Goal: Task Accomplishment & Management: Manage account settings

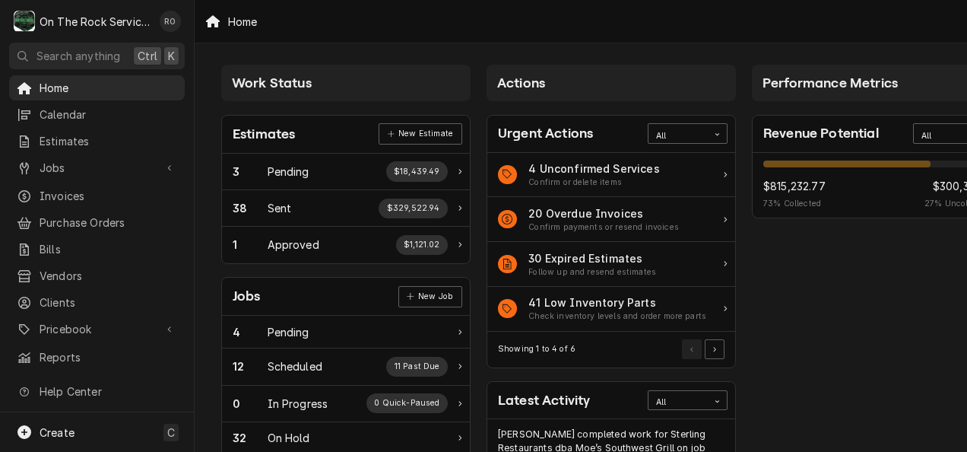
scroll to position [181, 53]
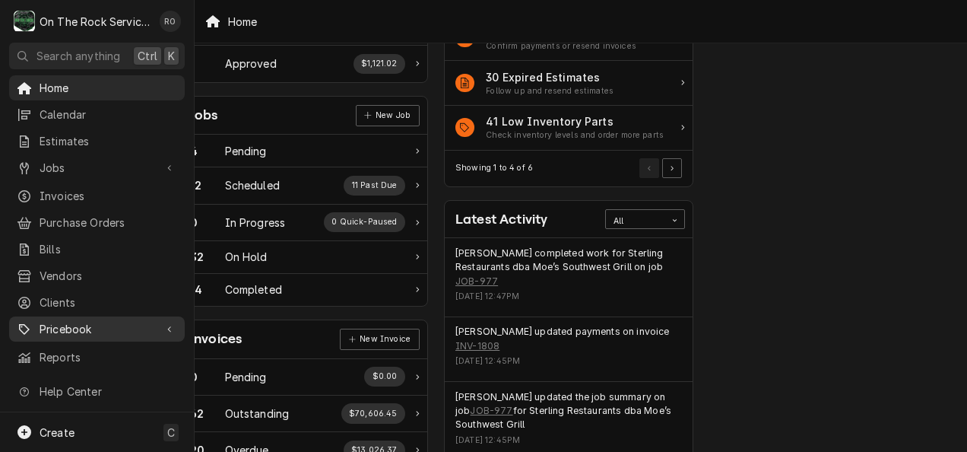
click at [92, 322] on span "Pricebook" at bounding box center [97, 329] width 115 height 16
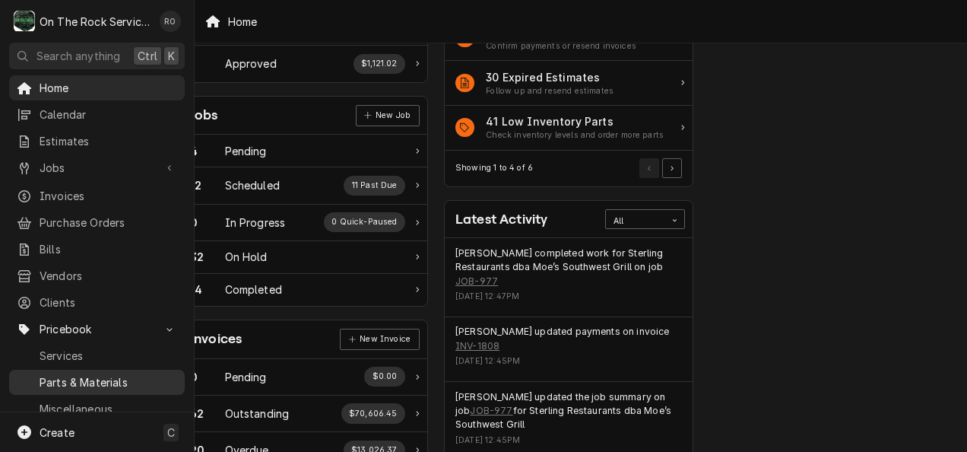
click at [99, 374] on span "Parts & Materials" at bounding box center [109, 382] width 138 height 16
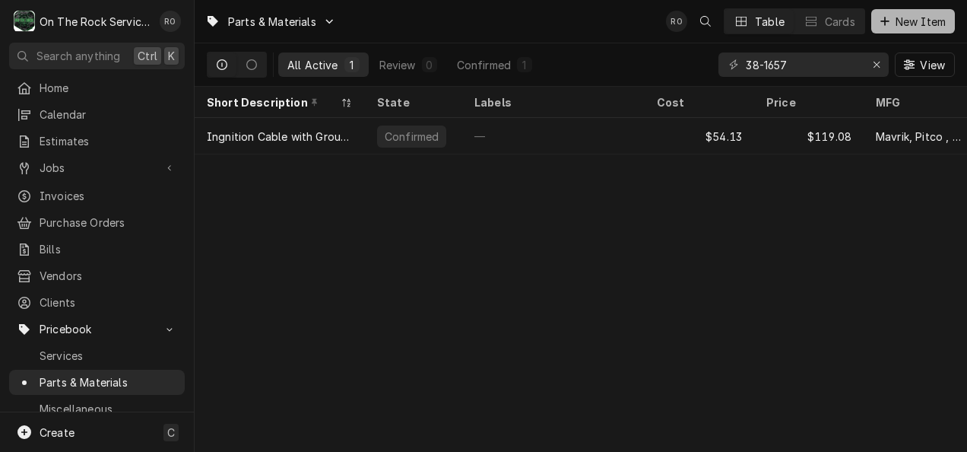
click at [889, 19] on div "Dynamic Content Wrapper" at bounding box center [884, 21] width 15 height 15
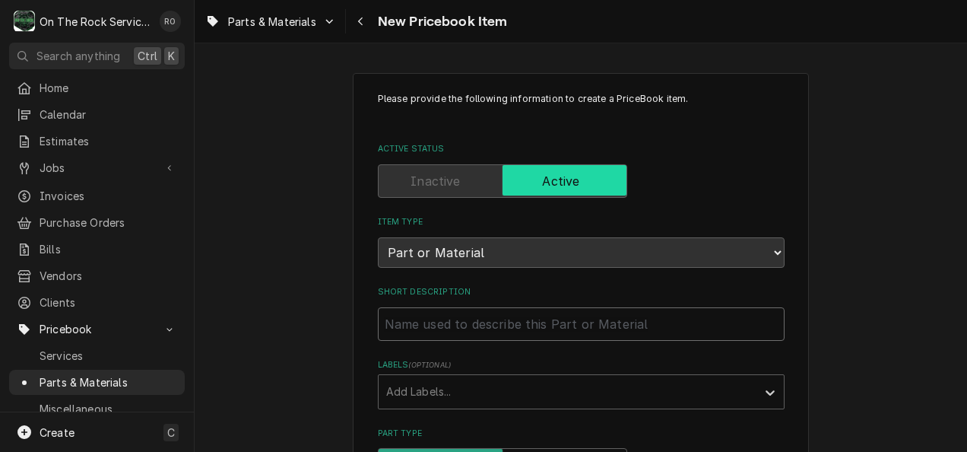
click at [478, 330] on input "Short Description" at bounding box center [581, 323] width 407 height 33
paste input "Compressor, hermetic, 2-1/2 HP, [PERSON_NAME], R404A, R22, R134a, 208-230/1/60 …"
type textarea "x"
type input "Compressor, hermetic, 2-1/2 HP, [PERSON_NAME], R404A, R22, R134a, 208-230/1/60 …"
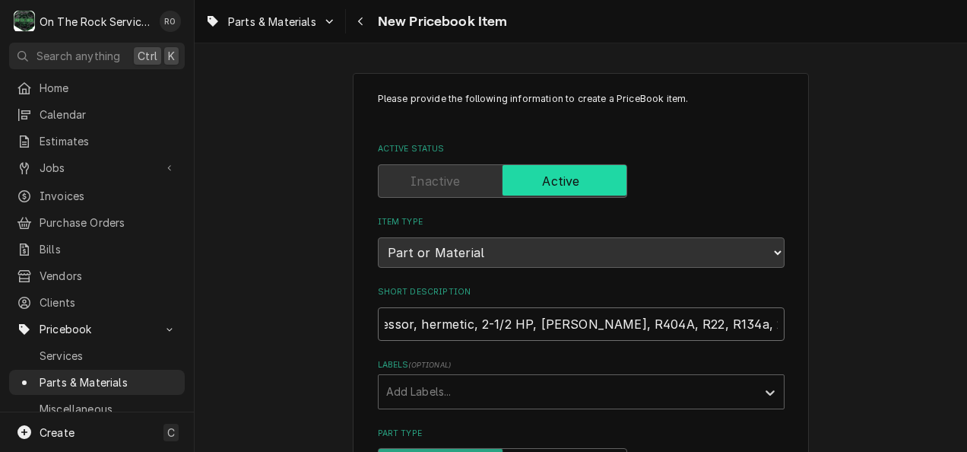
click at [474, 324] on input "Compressor, hermetic, 2-1/2 HP, [PERSON_NAME], R404A, R22, R134a, 208-230/1/60 …" at bounding box center [581, 323] width 407 height 33
type textarea "x"
type input "Compressor, hermetic, -1/2 HP, POE, R404A, R22, R134a, 208-230/1/60 volt, 5/8” …"
type textarea "x"
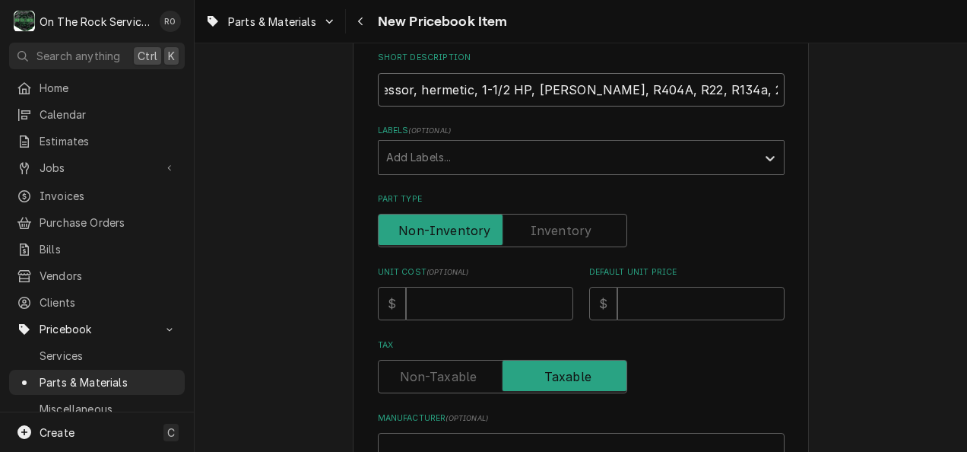
scroll to position [262, 0]
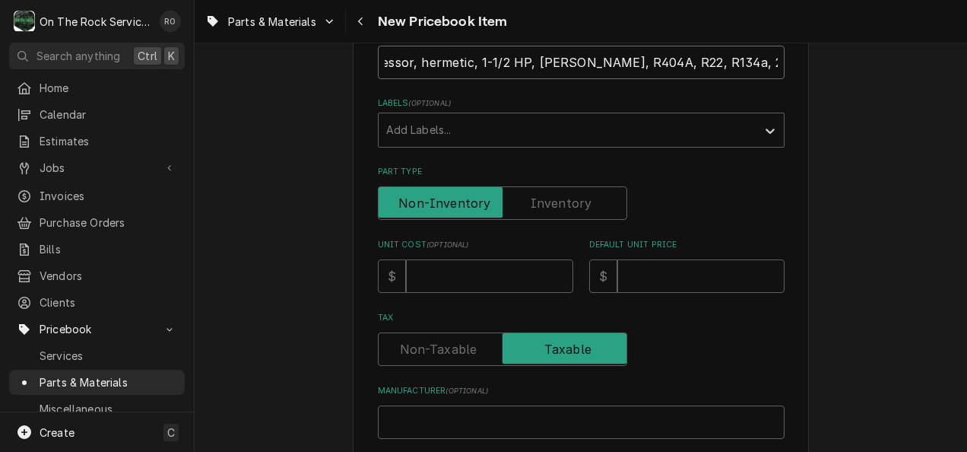
type input "Compressor, hermetic, 1-1/2 HP, POE, R404A, R22, R134a, 208-230/1/60 volt, 5/8”…"
click at [455, 275] on input "Unit Cost ( optional )" at bounding box center [489, 275] width 167 height 33
type textarea "x"
type input "3"
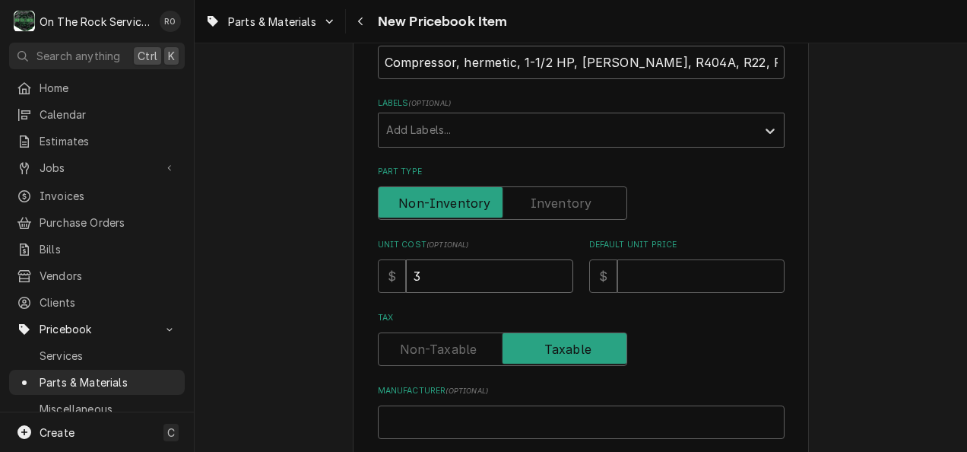
type textarea "x"
type input "32"
type textarea "x"
type input "322"
type textarea "x"
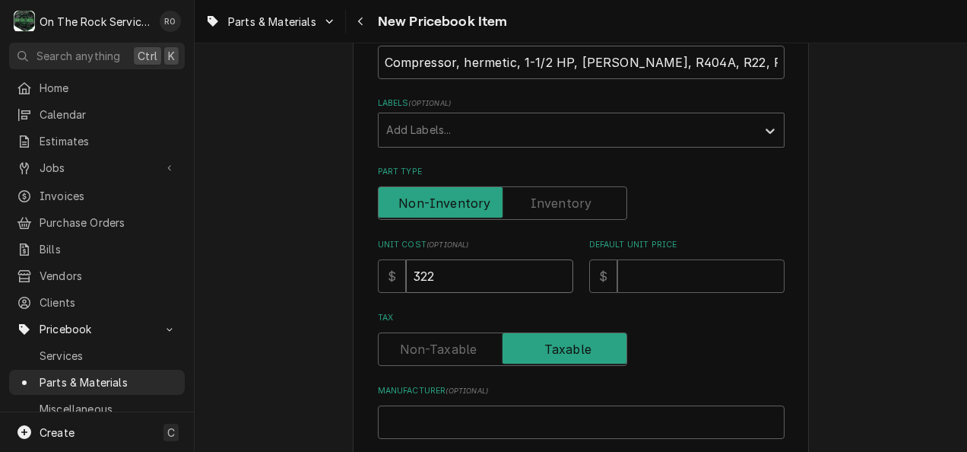
type input "3222"
type textarea "x"
type input "3222.8"
type textarea "x"
type input "3222"
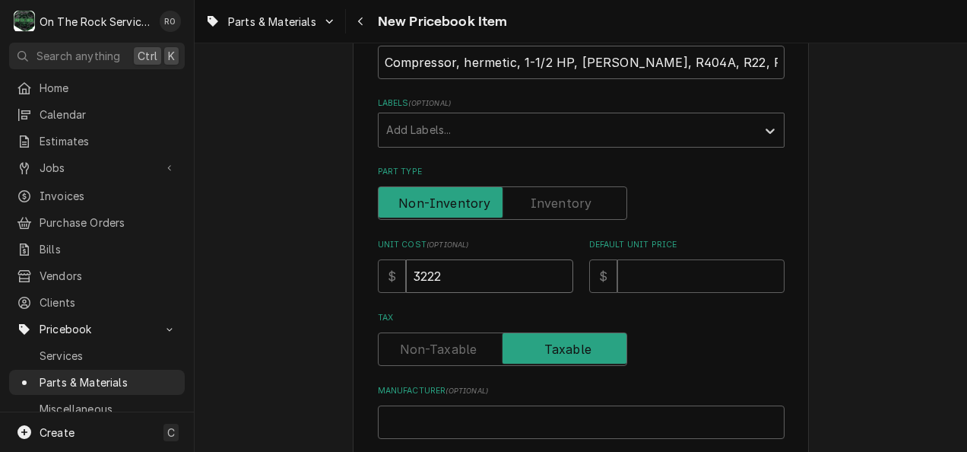
type textarea "x"
type input "3222.6"
type textarea "x"
type input "3222.66"
type textarea "x"
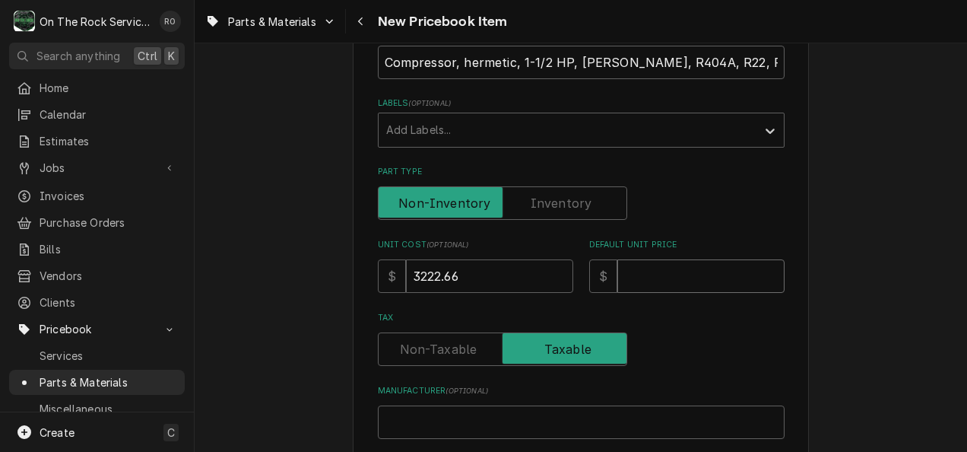
type input "4"
type textarea "x"
type input "40"
type textarea "x"
type input "402"
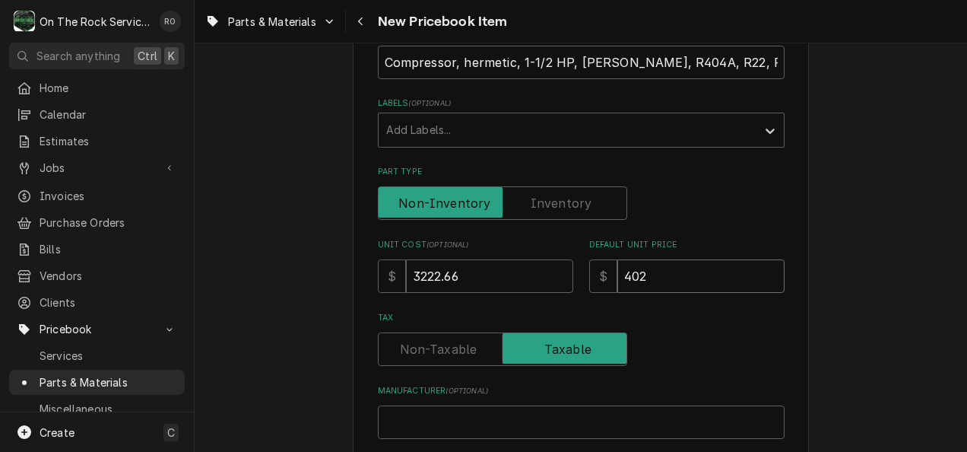
type textarea "x"
type input "4028"
type textarea "x"
type input "4028.3"
type textarea "x"
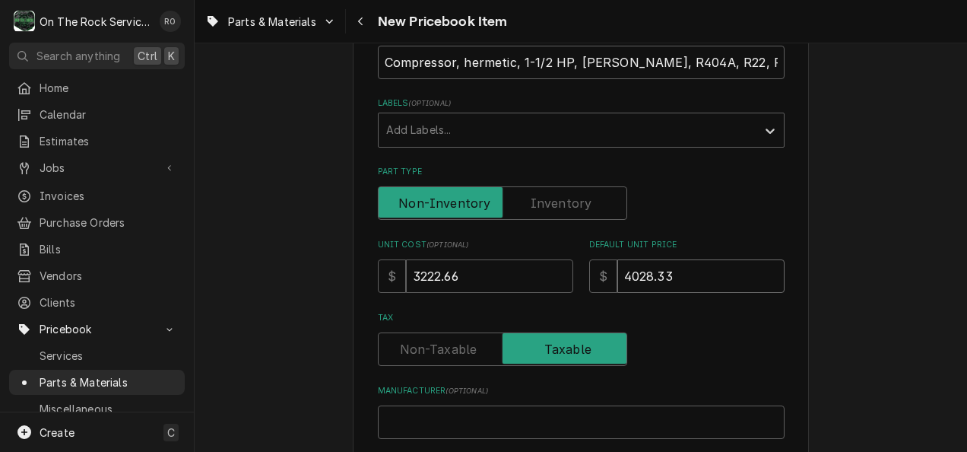
type input "4028.33"
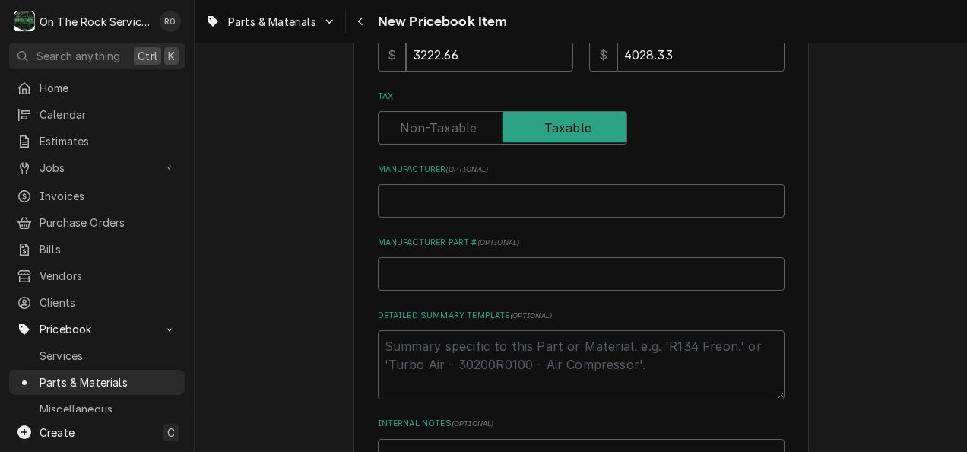
scroll to position [483, 0]
click at [595, 165] on label "Manufacturer ( optional )" at bounding box center [581, 169] width 407 height 12
click at [595, 183] on input "Manufacturer ( optional )" at bounding box center [581, 199] width 407 height 33
click at [598, 196] on input "Manufacturer ( optional )" at bounding box center [581, 199] width 407 height 33
type textarea "x"
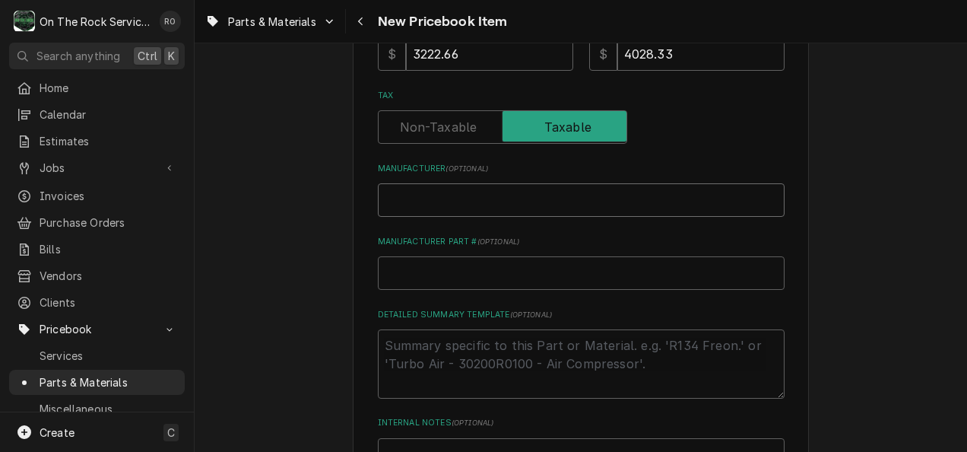
type input "C"
click at [598, 196] on input "C" at bounding box center [581, 199] width 407 height 33
type textarea "x"
type input "Co"
type textarea "x"
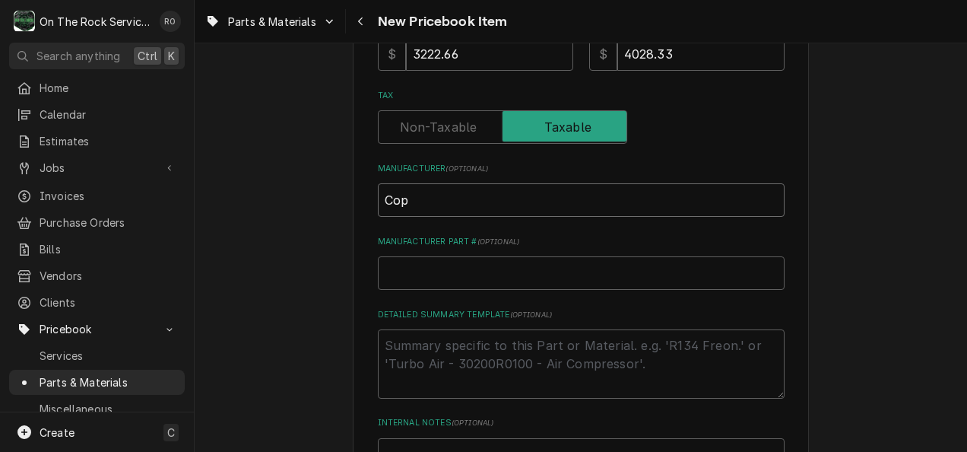
type input "Cope"
type textarea "x"
type input "Copel"
type textarea "x"
type input "Copela"
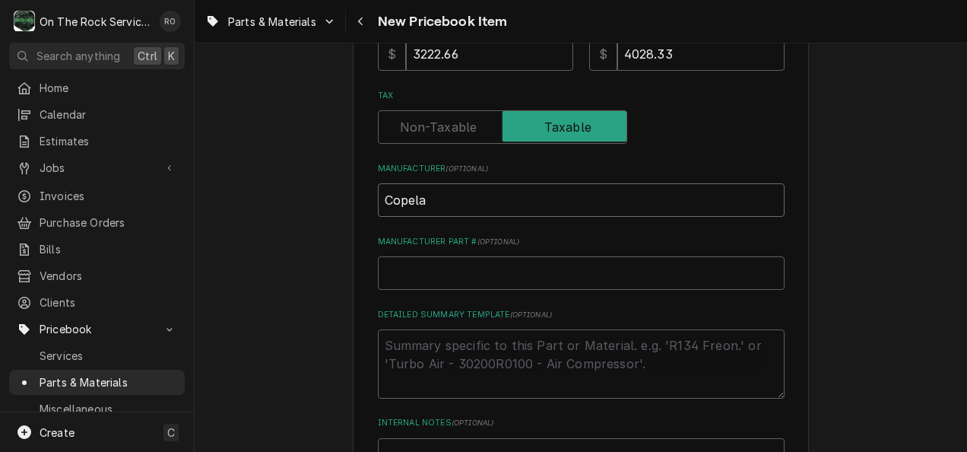
type textarea "x"
type input "[PERSON_NAME]"
type textarea "x"
type input "Copeland"
click at [547, 269] on input "Manufacturer Part # ( optional )" at bounding box center [581, 272] width 407 height 33
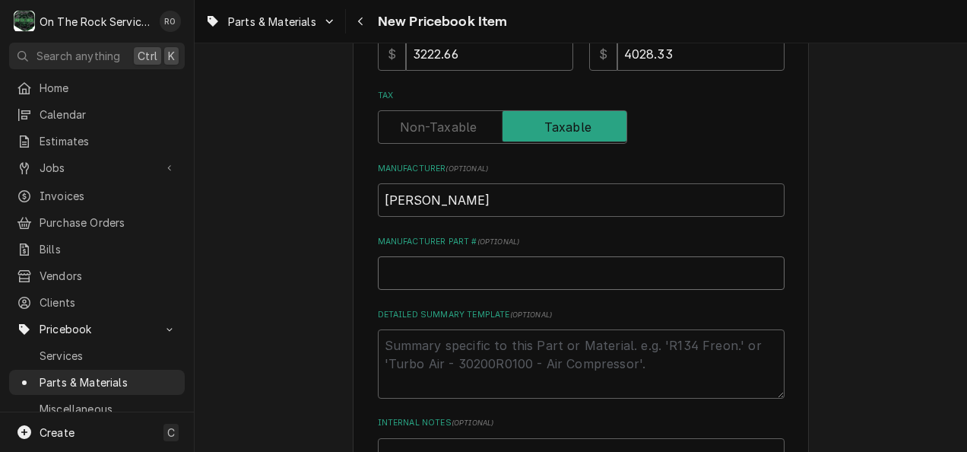
paste input "CS14K6EPFV945"
type textarea "x"
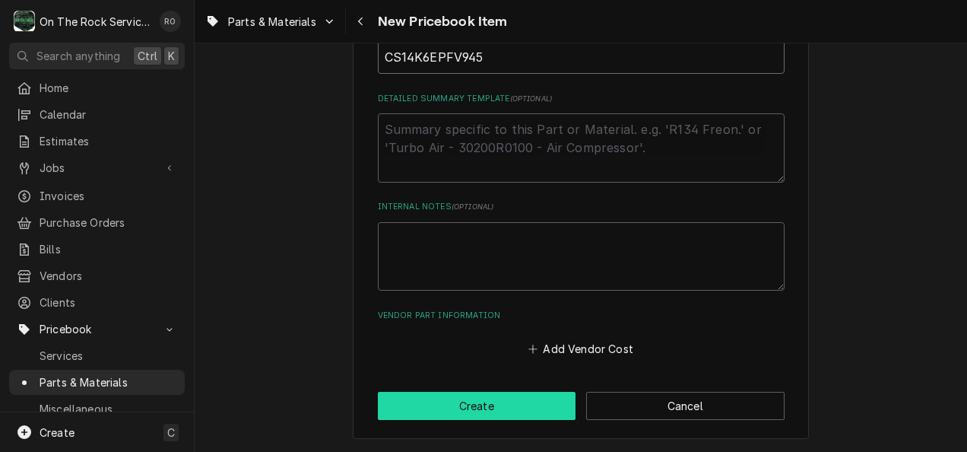
type input "CS14K6EPFV945"
click at [543, 411] on button "Create" at bounding box center [477, 405] width 198 height 28
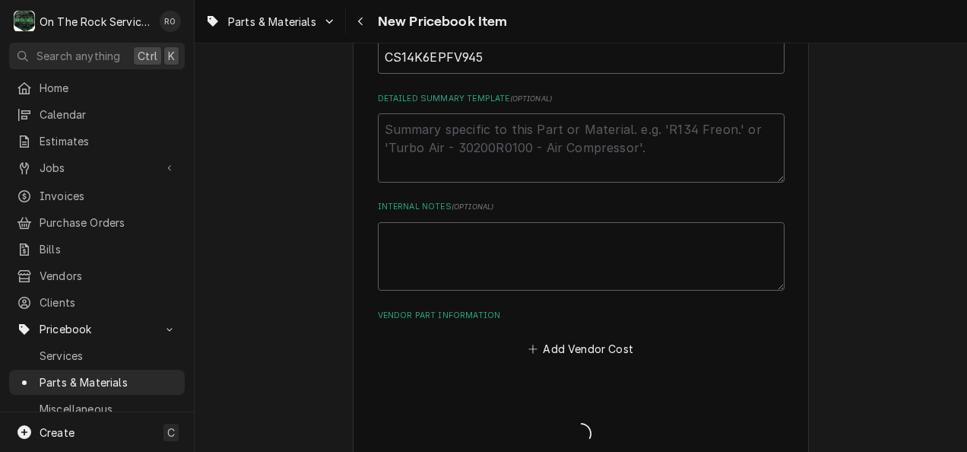
type textarea "x"
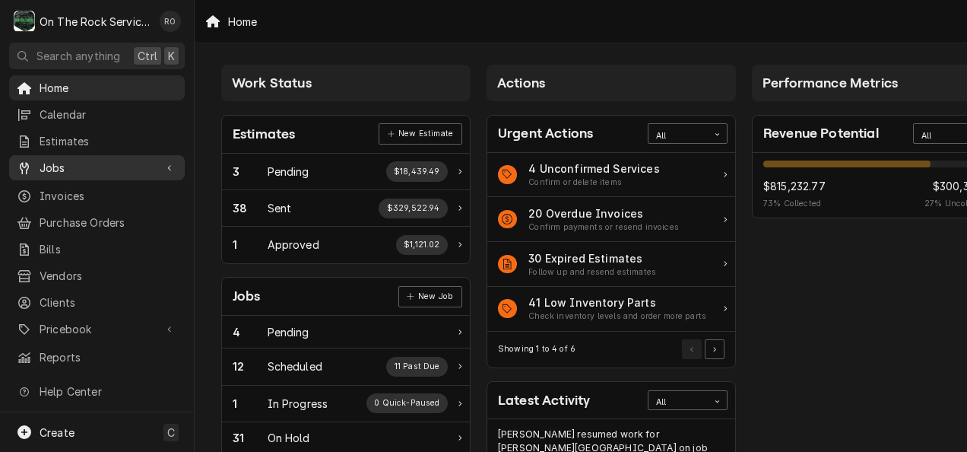
click at [87, 160] on span "Jobs" at bounding box center [97, 168] width 115 height 16
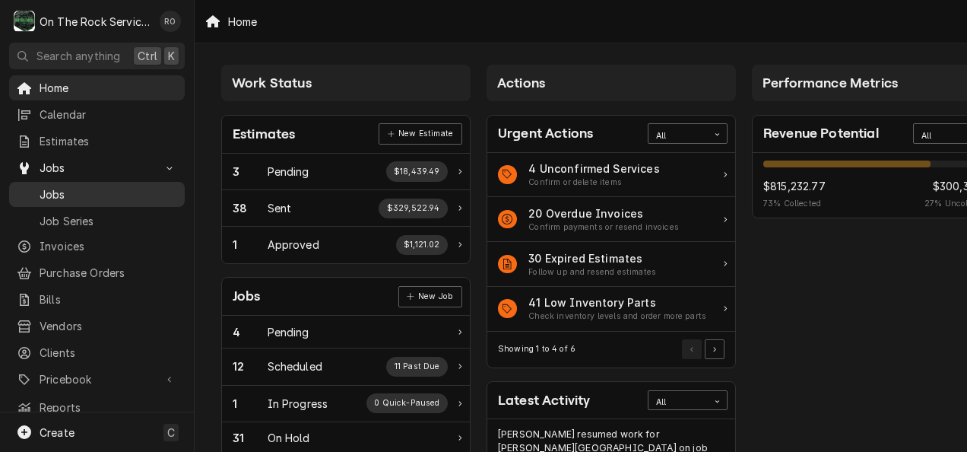
click at [84, 186] on span "Jobs" at bounding box center [109, 194] width 138 height 16
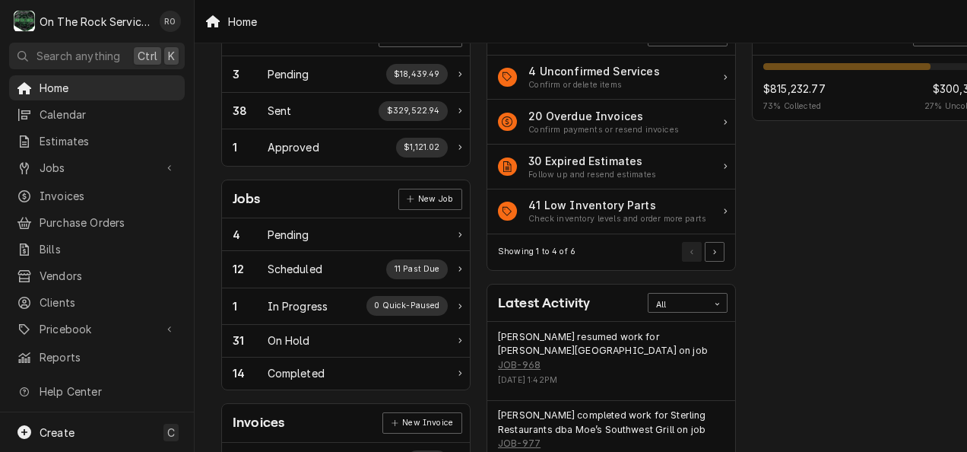
scroll to position [144, 0]
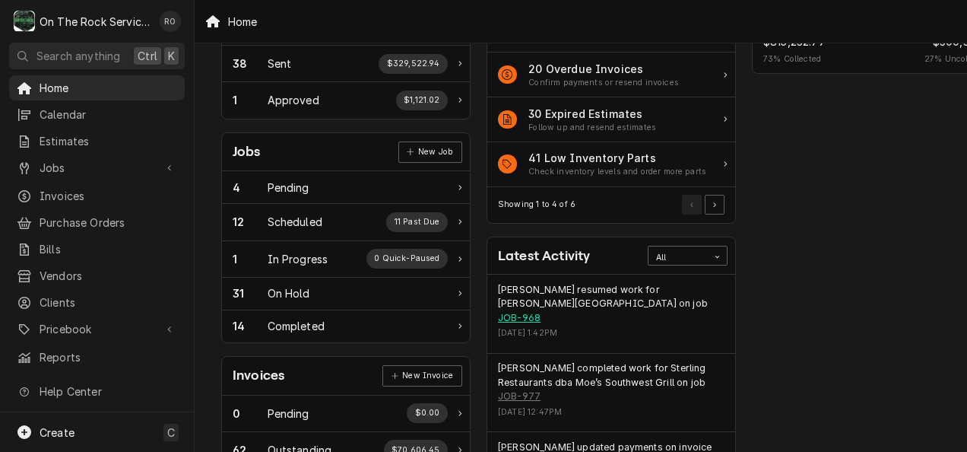
click at [532, 311] on link "JOB-968" at bounding box center [519, 318] width 43 height 14
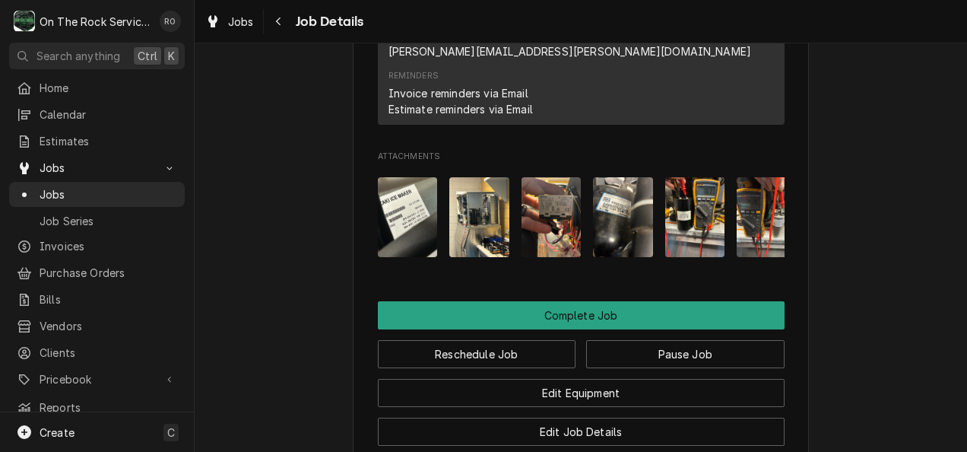
scroll to position [1488, 0]
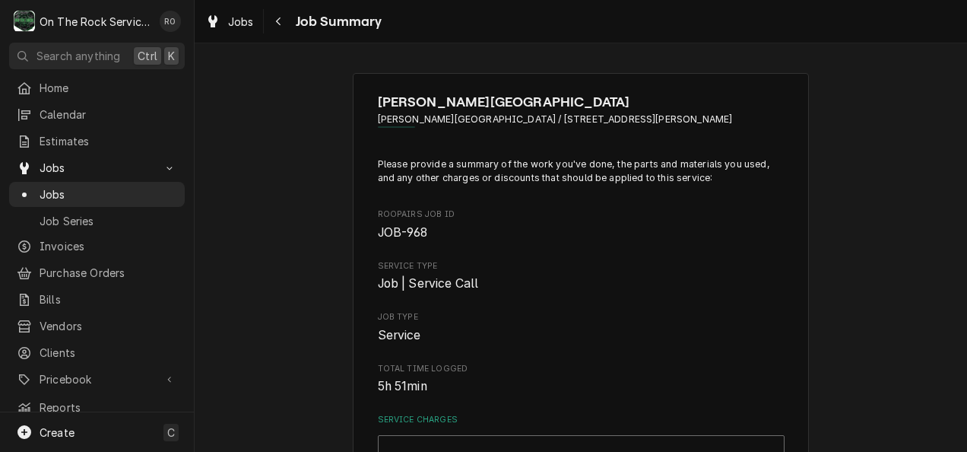
type textarea "x"
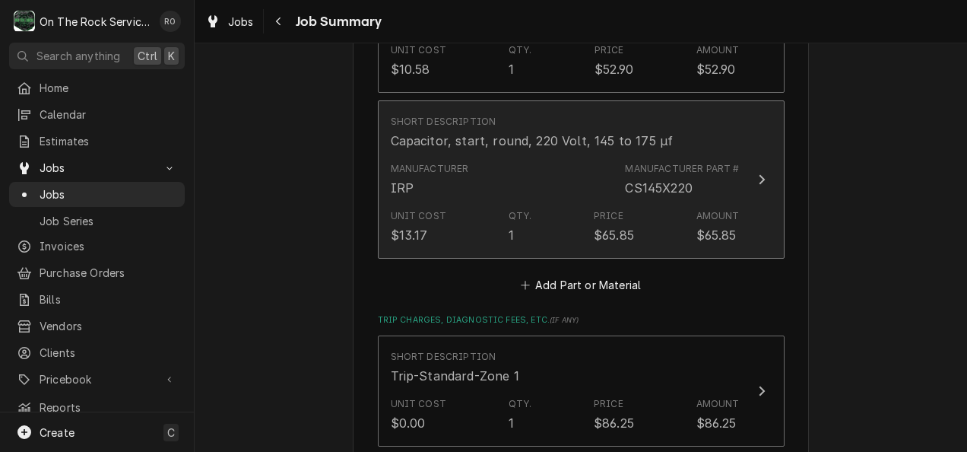
scroll to position [1519, 0]
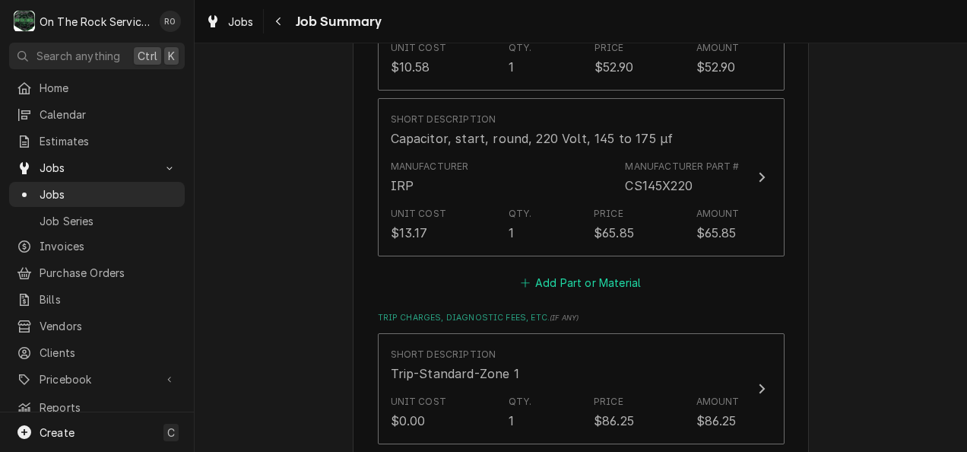
click at [588, 272] on button "Add Part or Material" at bounding box center [580, 282] width 125 height 21
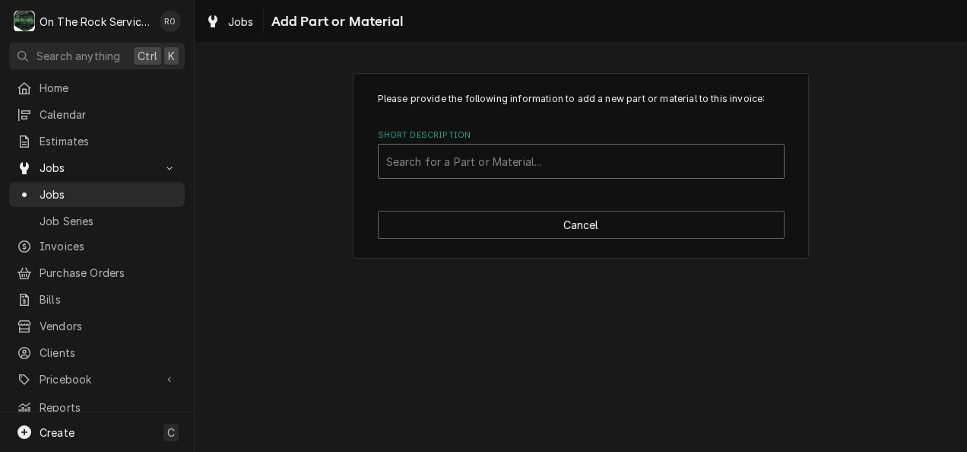
click at [537, 173] on div "Short Description" at bounding box center [581, 160] width 390 height 27
type input "cs14"
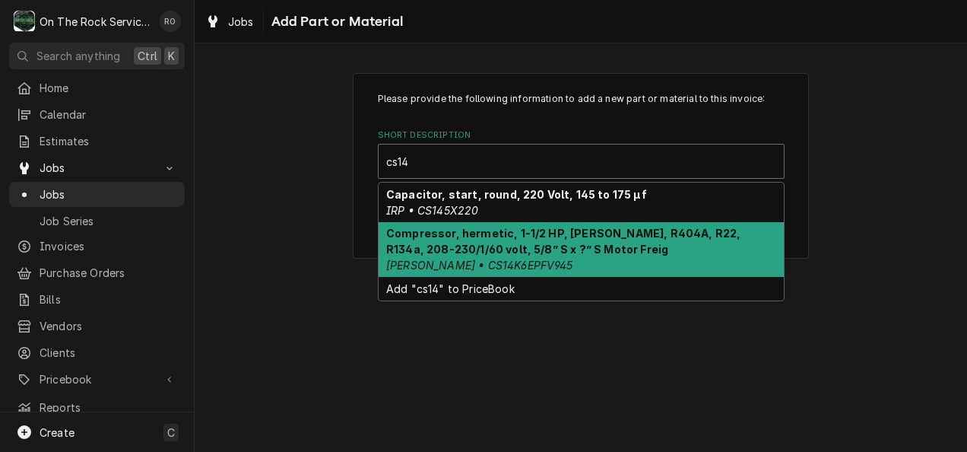
click at [534, 232] on strong "Compressor, hermetic, 1-1/2 HP, POE, R404A, R22, R134a, 208-230/1/60 volt, 5/8”…" at bounding box center [563, 241] width 354 height 29
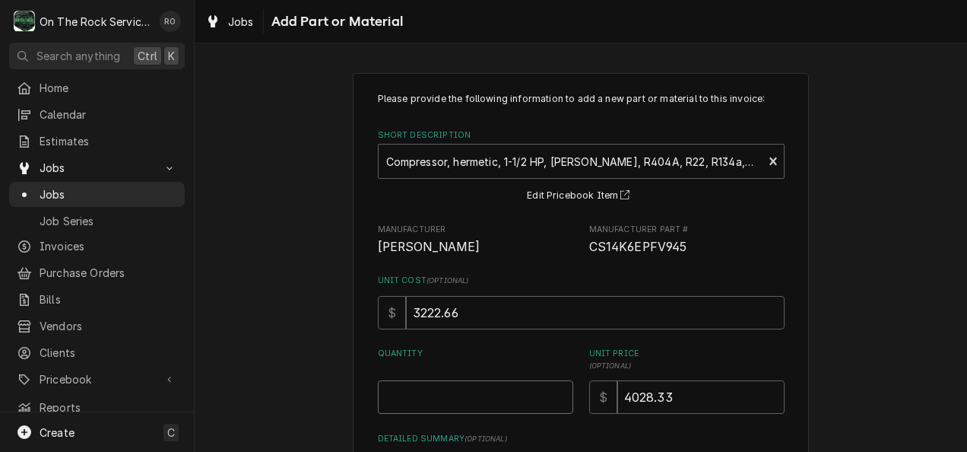
click at [461, 392] on input "Quantity" at bounding box center [475, 396] width 195 height 33
type textarea "x"
type input "1"
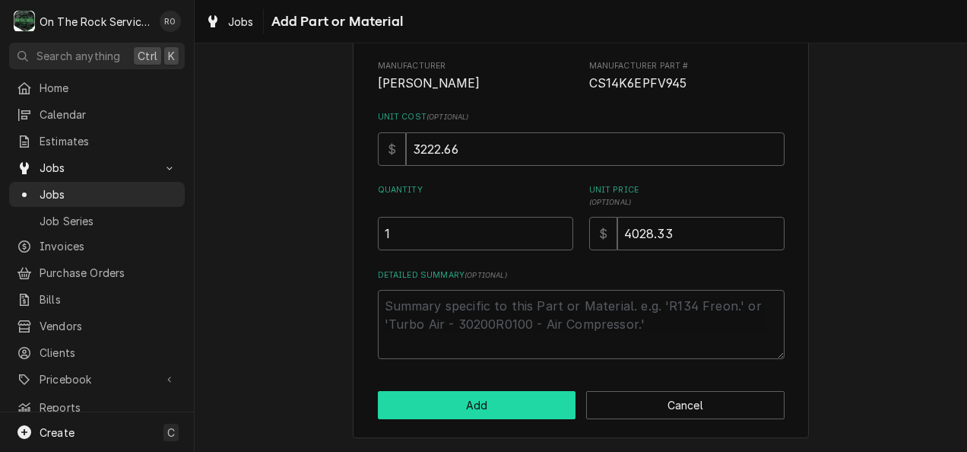
click at [461, 392] on button "Add" at bounding box center [477, 405] width 198 height 28
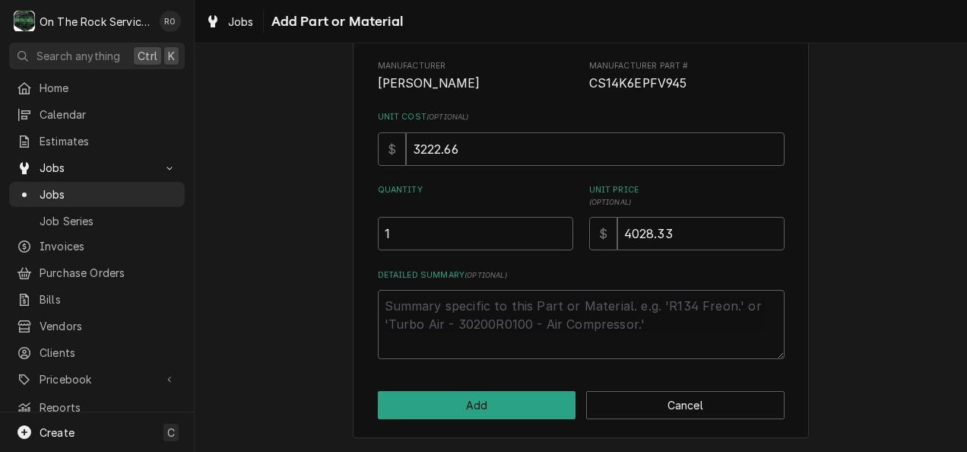
type textarea "x"
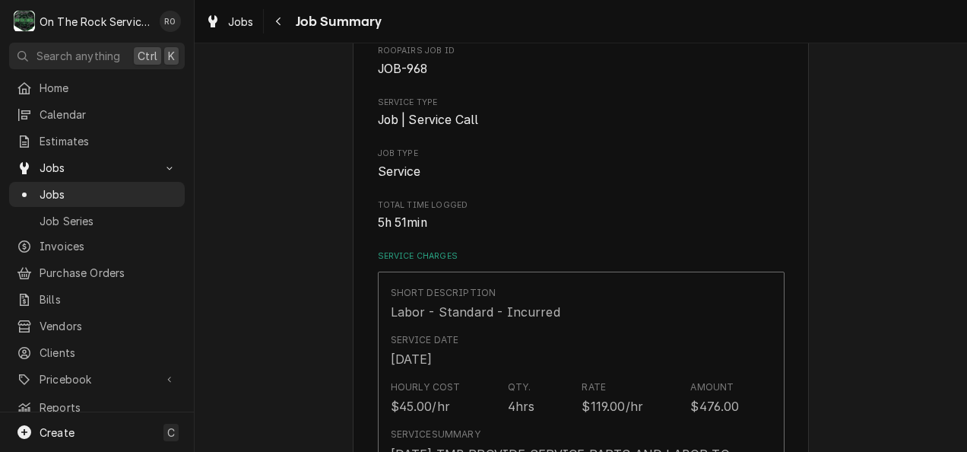
scroll to position [1537, 0]
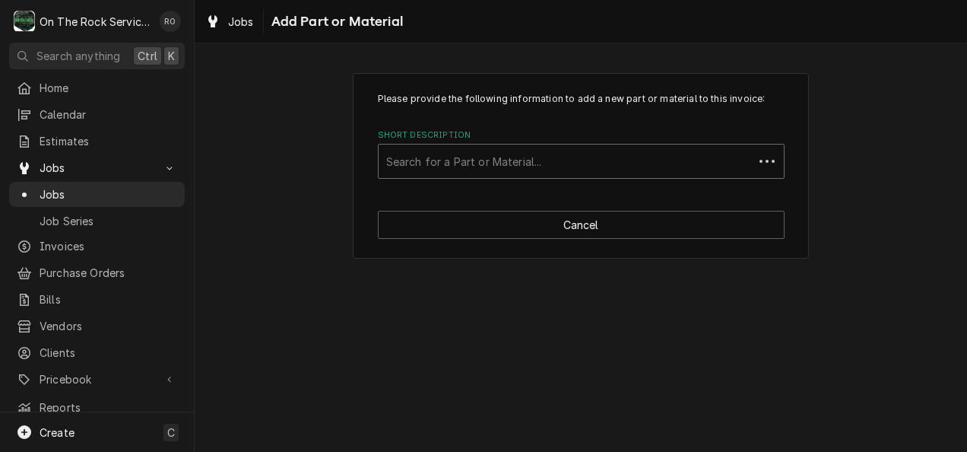
click at [548, 160] on div "Short Description" at bounding box center [566, 160] width 360 height 27
type input "miscell"
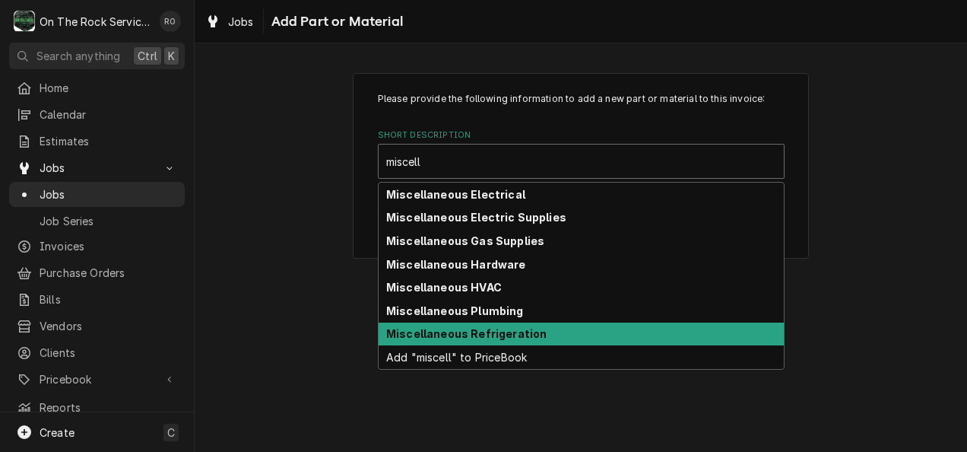
click at [509, 344] on div "Miscellaneous Refrigeration" at bounding box center [581, 334] width 405 height 24
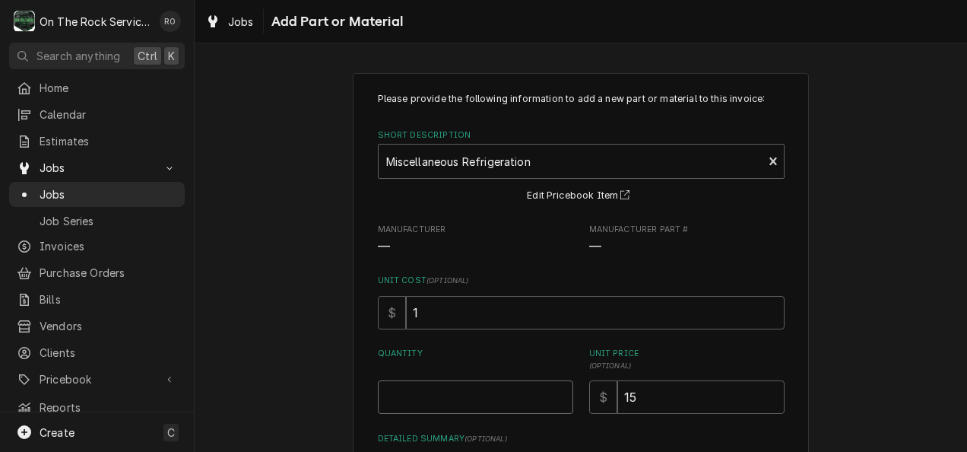
click at [486, 403] on input "Quantity" at bounding box center [475, 396] width 195 height 33
type textarea "x"
type input "1"
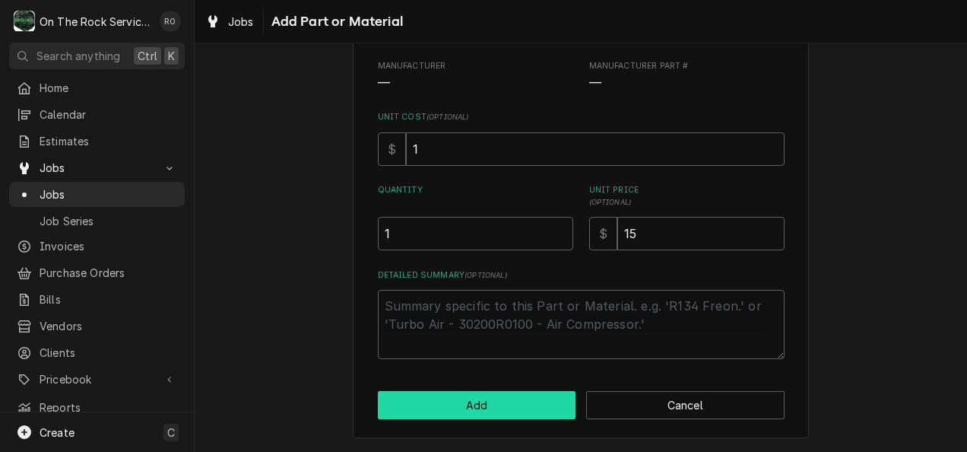
click at [482, 409] on button "Add" at bounding box center [477, 405] width 198 height 28
type textarea "x"
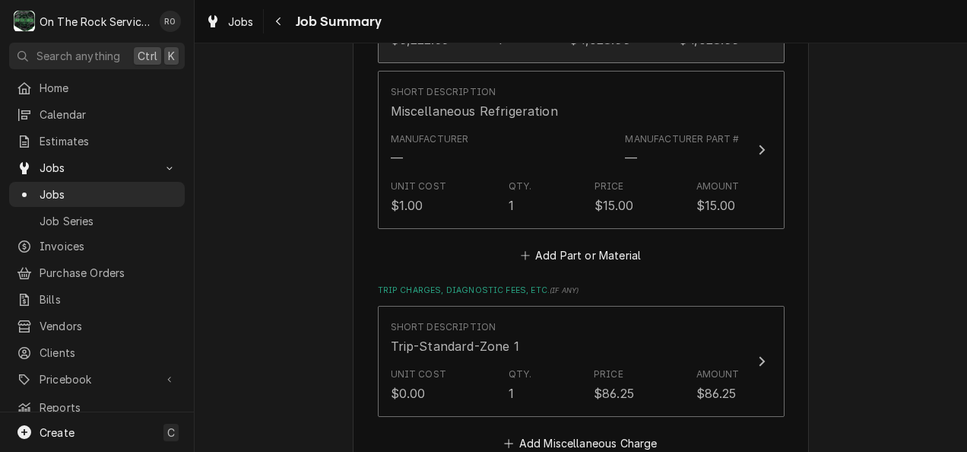
scroll to position [1926, 0]
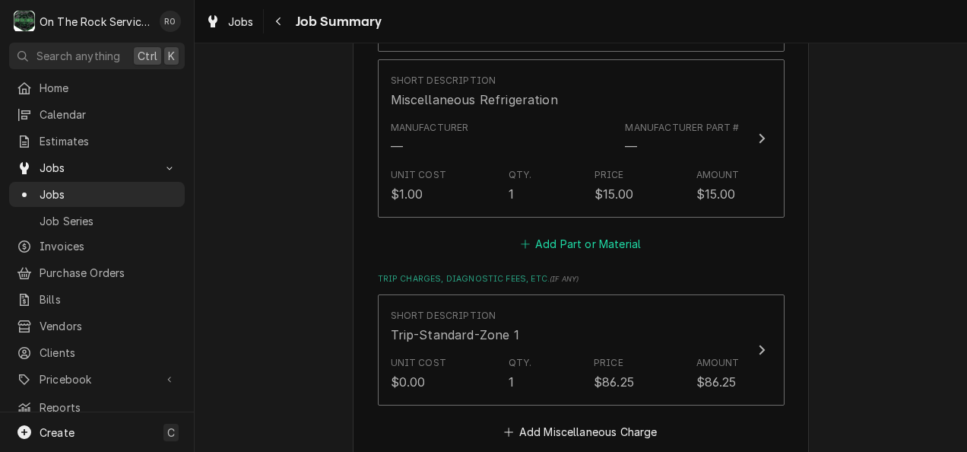
click at [615, 233] on button "Add Part or Material" at bounding box center [580, 243] width 125 height 21
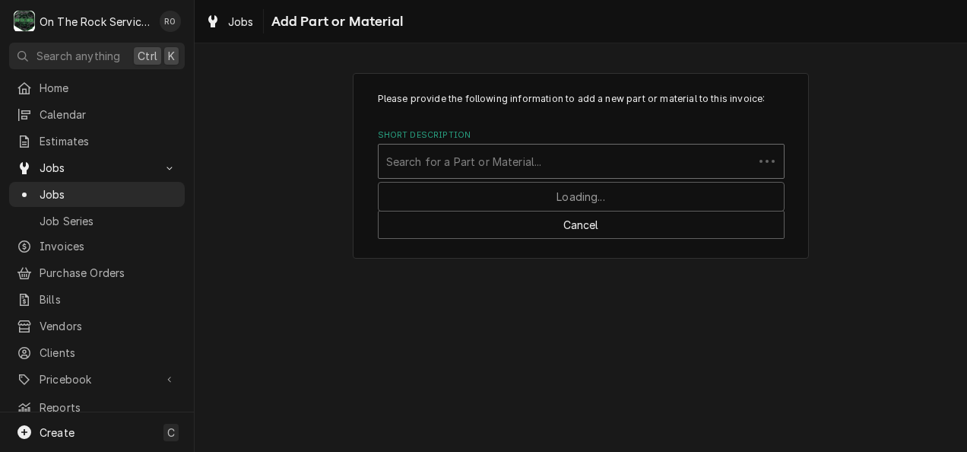
click at [565, 160] on div "Short Description" at bounding box center [566, 160] width 360 height 27
type input "brazing"
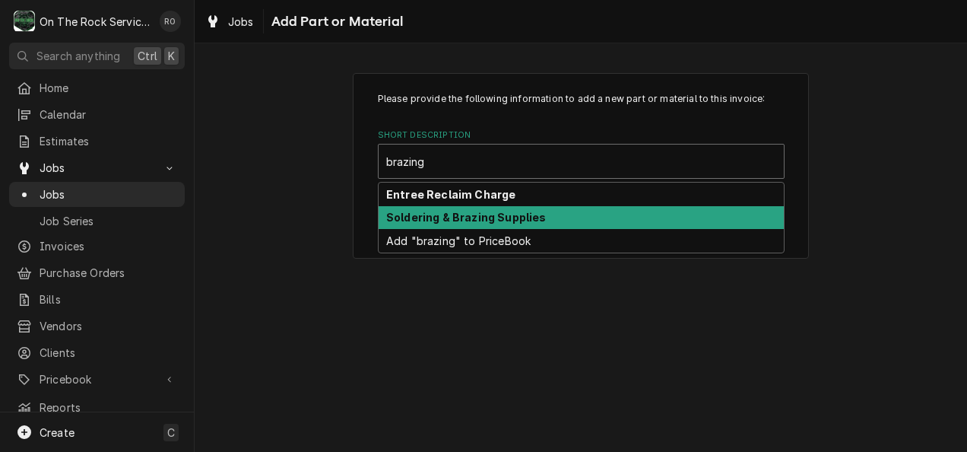
click at [559, 210] on div "Soldering & Brazing Supplies" at bounding box center [581, 218] width 405 height 24
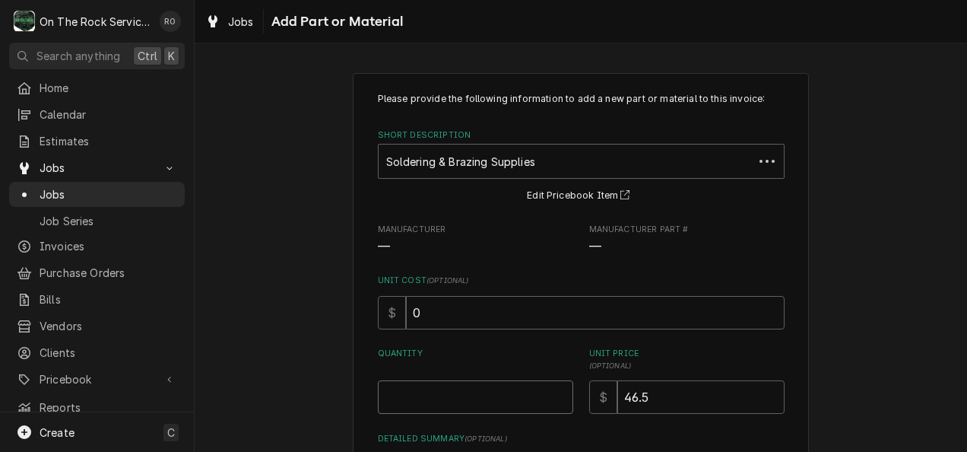
click at [460, 401] on input "Quantity" at bounding box center [475, 396] width 195 height 33
type textarea "x"
type input "1"
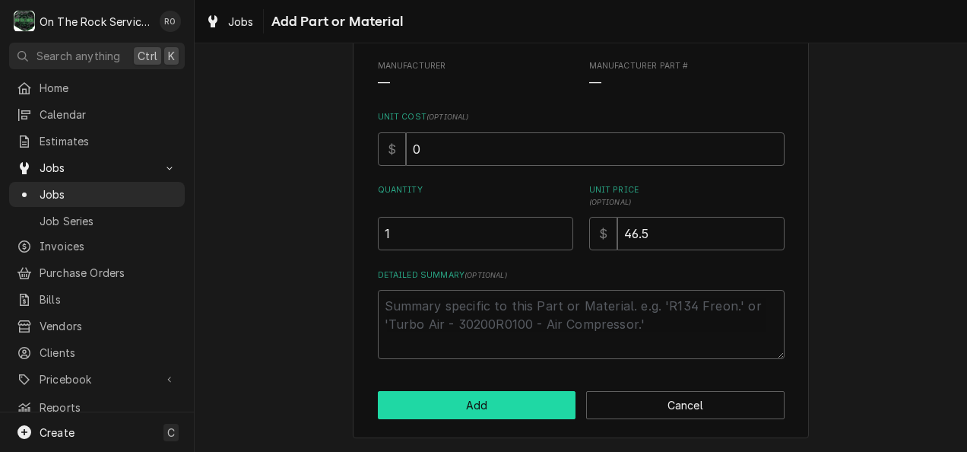
click at [459, 412] on button "Add" at bounding box center [477, 405] width 198 height 28
type textarea "x"
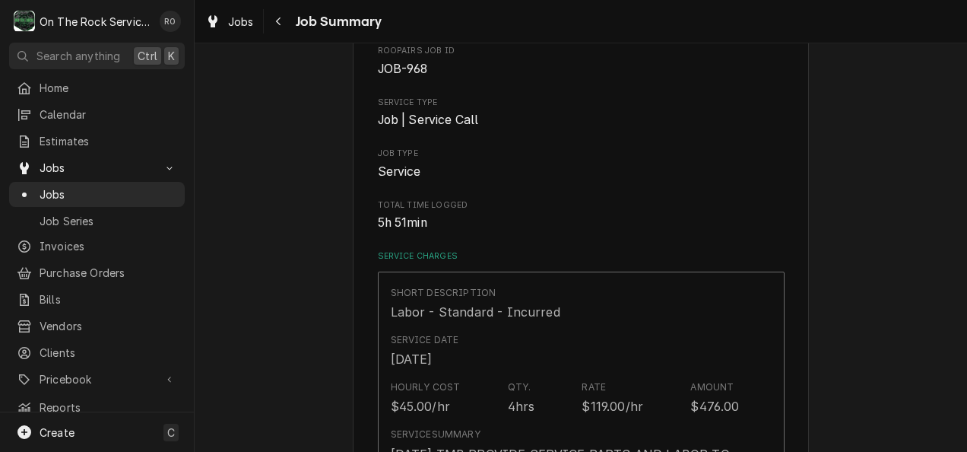
scroll to position [1945, 0]
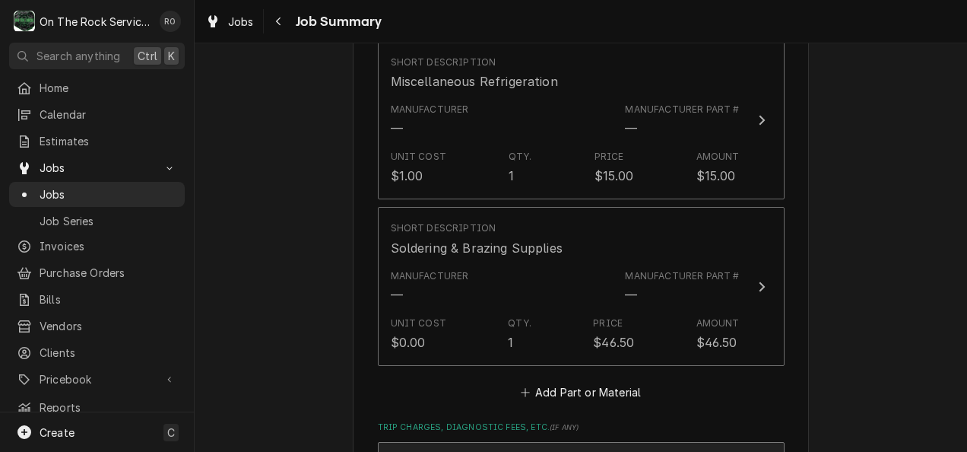
drag, startPoint x: 459, startPoint y: 412, endPoint x: 570, endPoint y: 339, distance: 132.8
click at [544, 381] on button "Add Part or Material" at bounding box center [580, 391] width 125 height 21
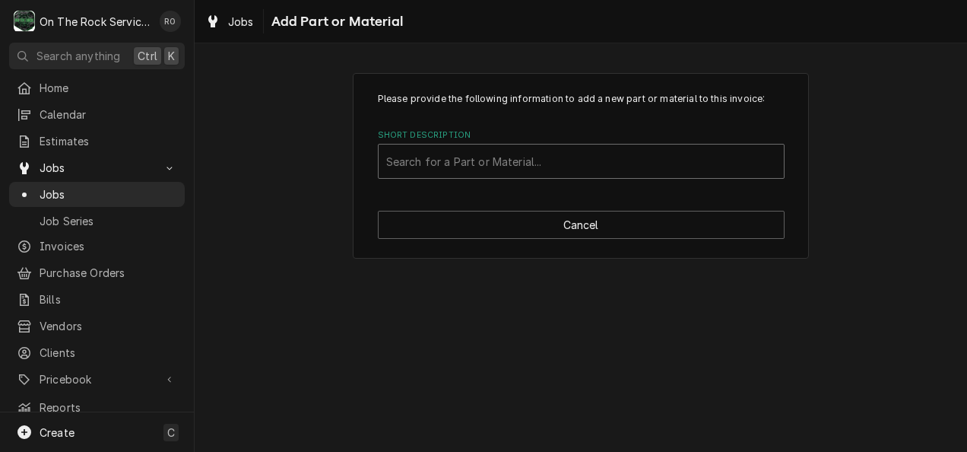
click at [453, 157] on div "Short Description" at bounding box center [581, 160] width 390 height 27
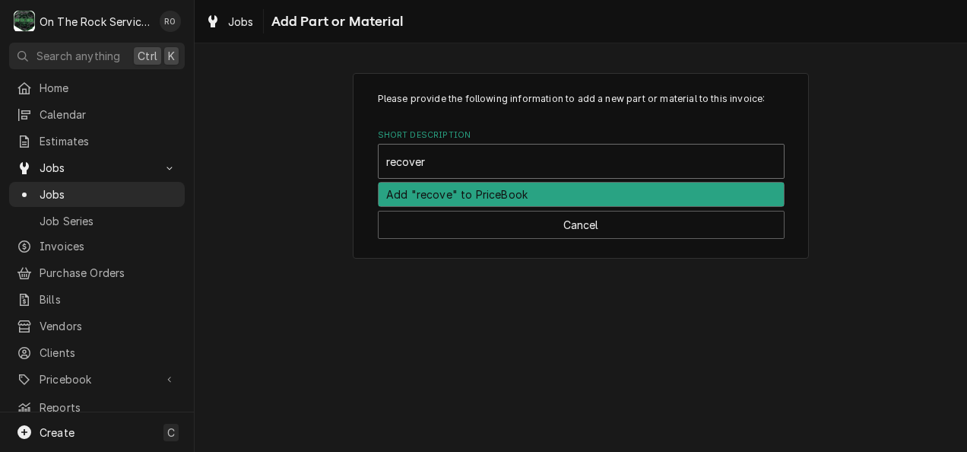
type input "recovery"
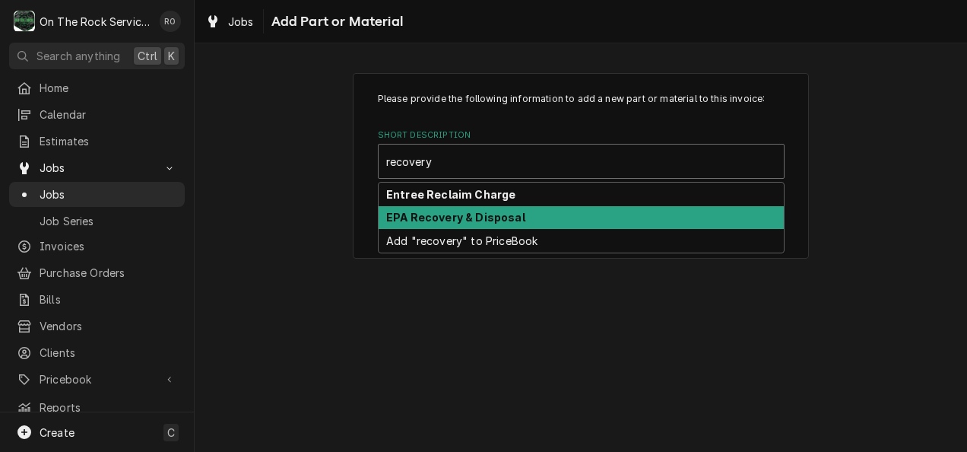
click at [450, 214] on strong "EPA Recovery & Disposal" at bounding box center [455, 217] width 139 height 13
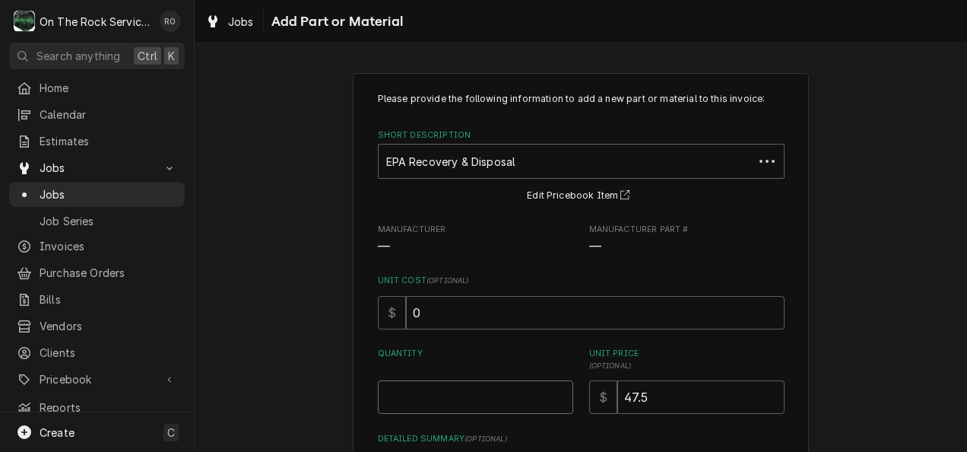
click at [415, 392] on input "Quantity" at bounding box center [475, 396] width 195 height 33
type textarea "x"
type input "1"
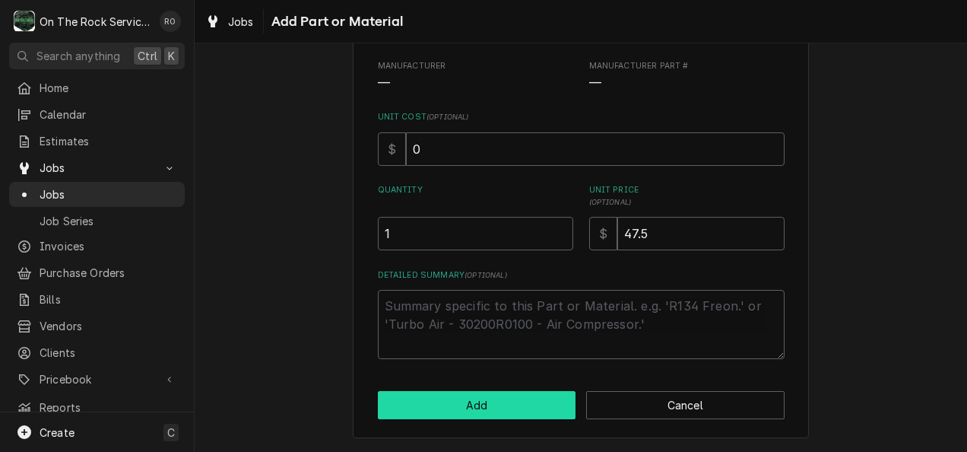
click at [531, 397] on button "Add" at bounding box center [477, 405] width 198 height 28
type textarea "x"
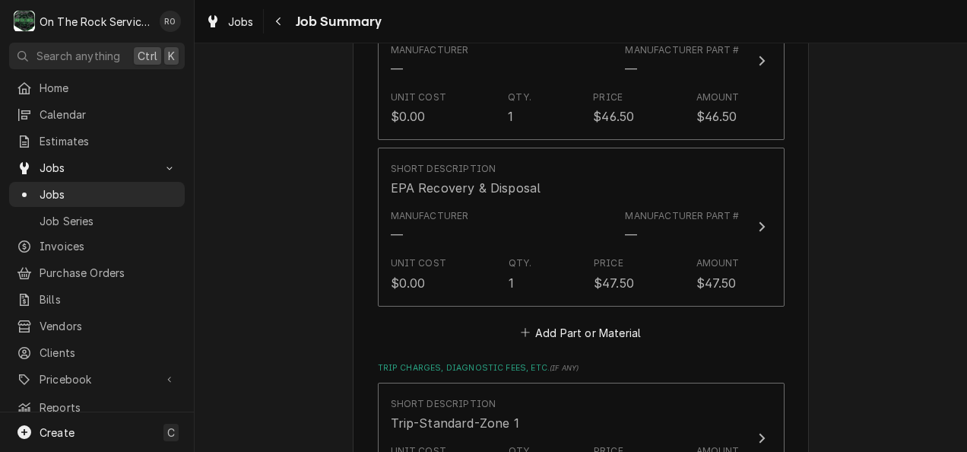
scroll to position [2171, 0]
click at [581, 321] on button "Add Part or Material" at bounding box center [580, 331] width 125 height 21
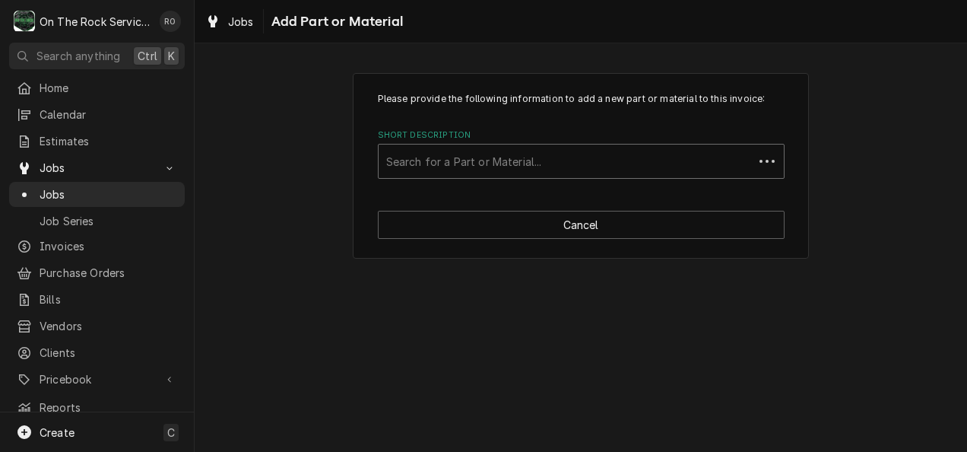
click at [550, 170] on div "Short Description" at bounding box center [566, 160] width 360 height 27
type input "c053"
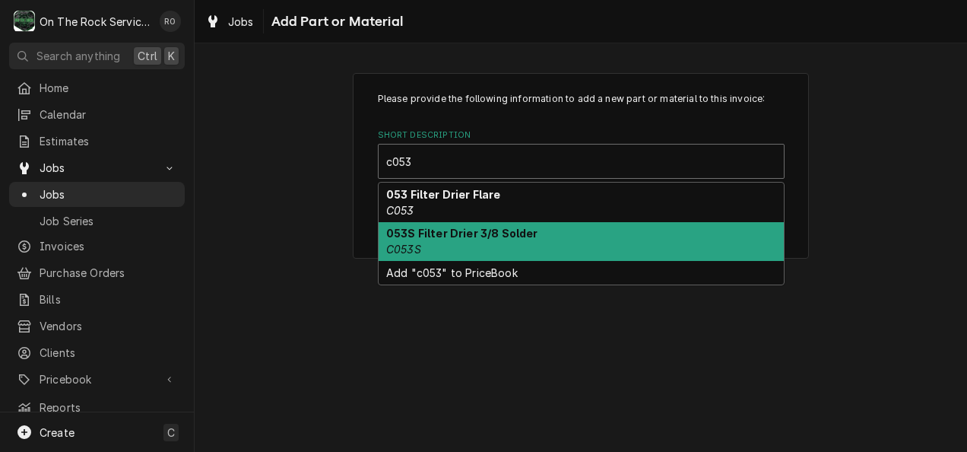
click at [535, 229] on div "053S Filter Drier 3/8 Solder C053S" at bounding box center [581, 242] width 405 height 40
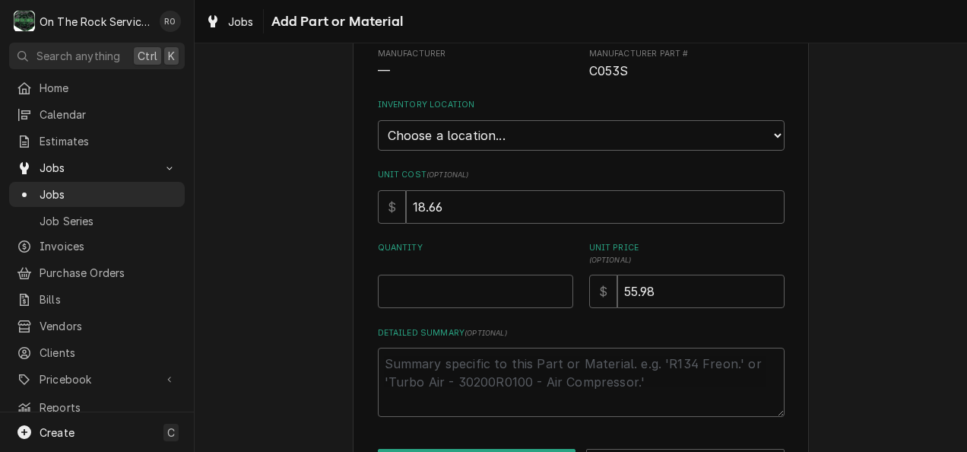
scroll to position [176, 0]
drag, startPoint x: 458, startPoint y: 204, endPoint x: 363, endPoint y: 199, distance: 94.4
click at [363, 199] on div "Please provide the following information to add a new part or material to this …" at bounding box center [581, 196] width 456 height 599
type textarea "x"
type input "2"
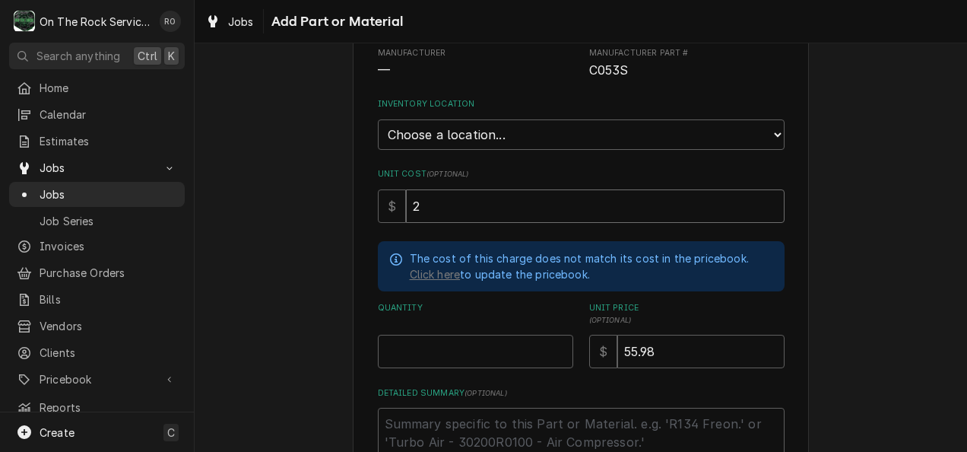
type textarea "x"
type input "21"
type textarea "x"
type input "21.5"
type textarea "x"
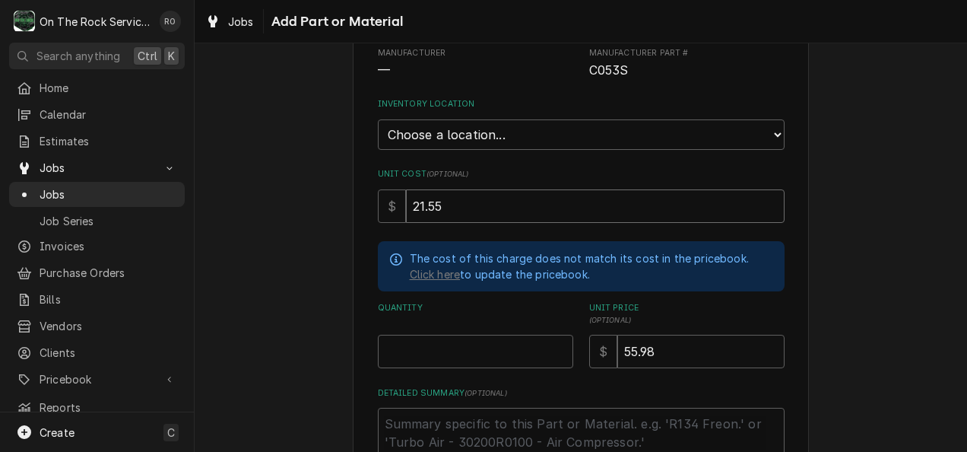
type input "21.55"
type textarea "x"
type input "1"
type textarea "x"
type input "6"
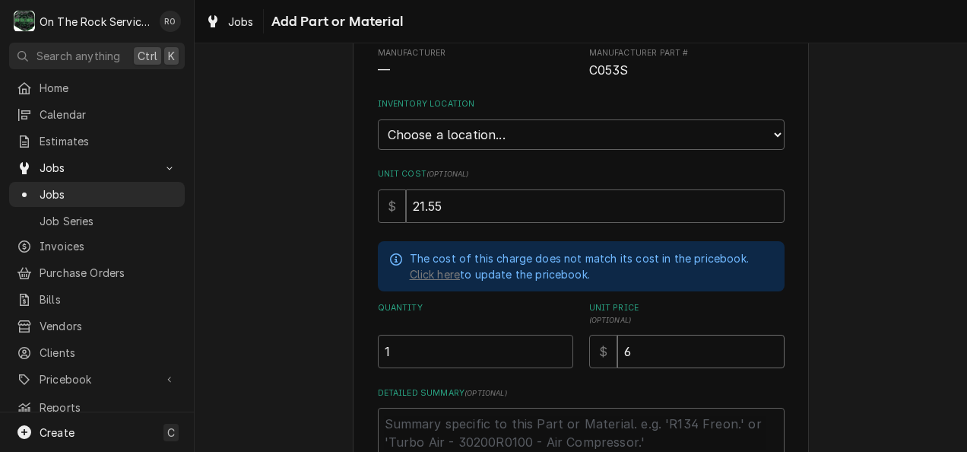
type textarea "x"
type input "64"
type textarea "x"
type input "64.6"
type textarea "x"
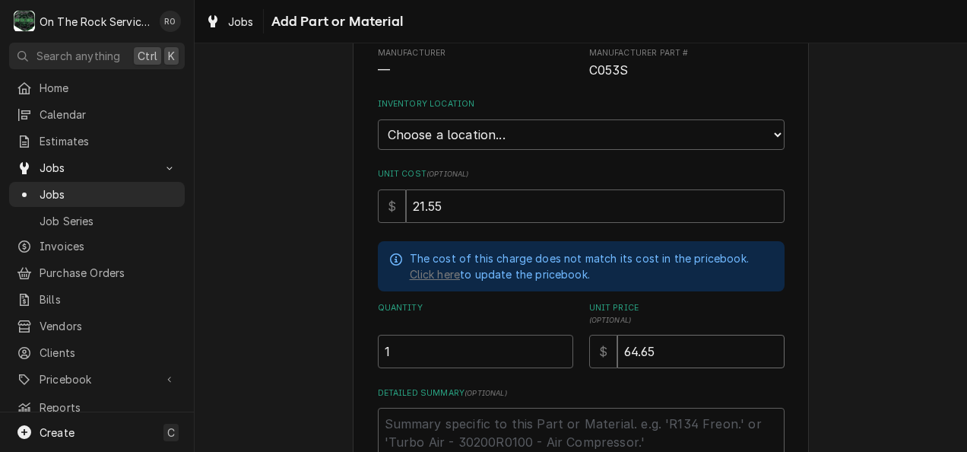
type input "64.65"
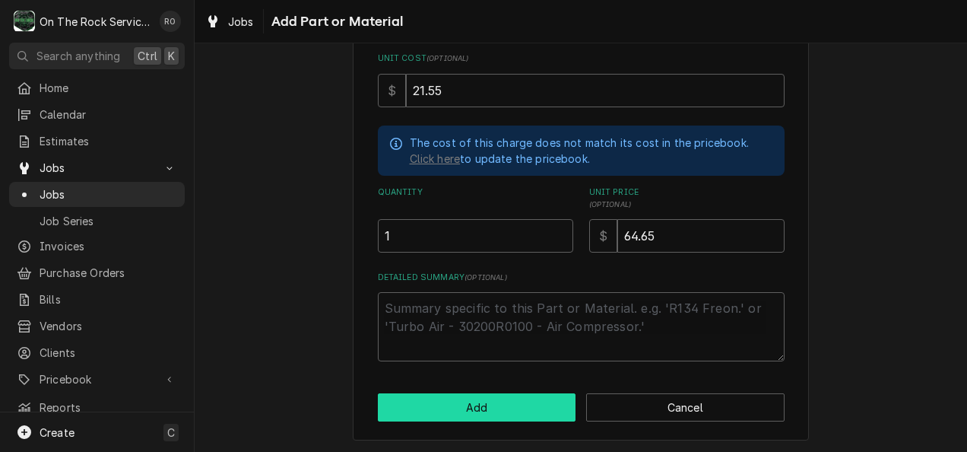
click at [443, 397] on button "Add" at bounding box center [477, 407] width 198 height 28
type textarea "x"
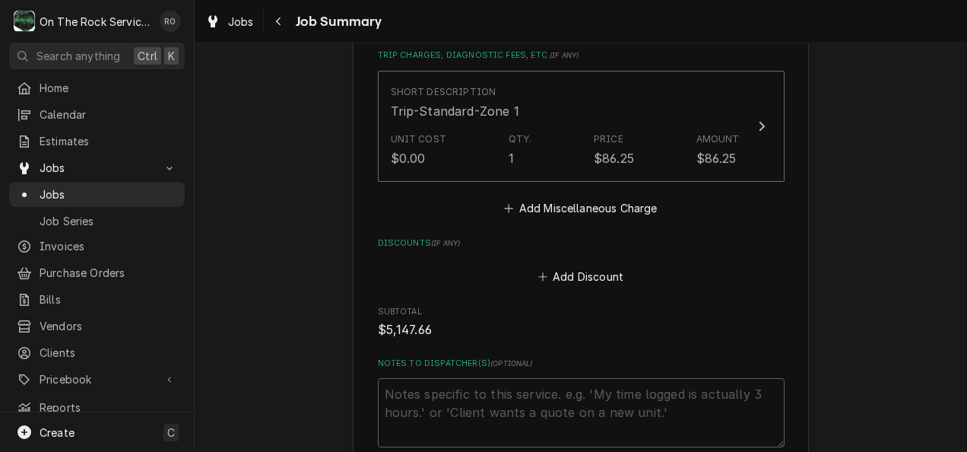
scroll to position [2579, 0]
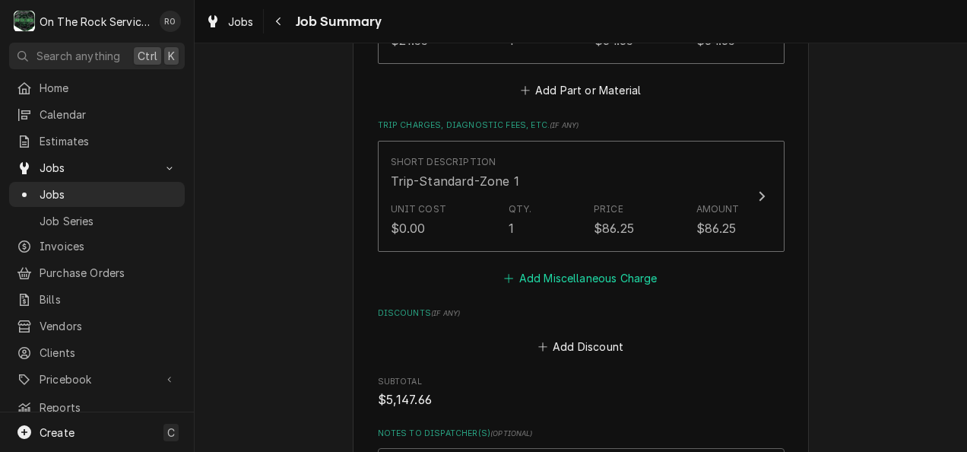
click at [637, 267] on button "Add Miscellaneous Charge" at bounding box center [581, 277] width 158 height 21
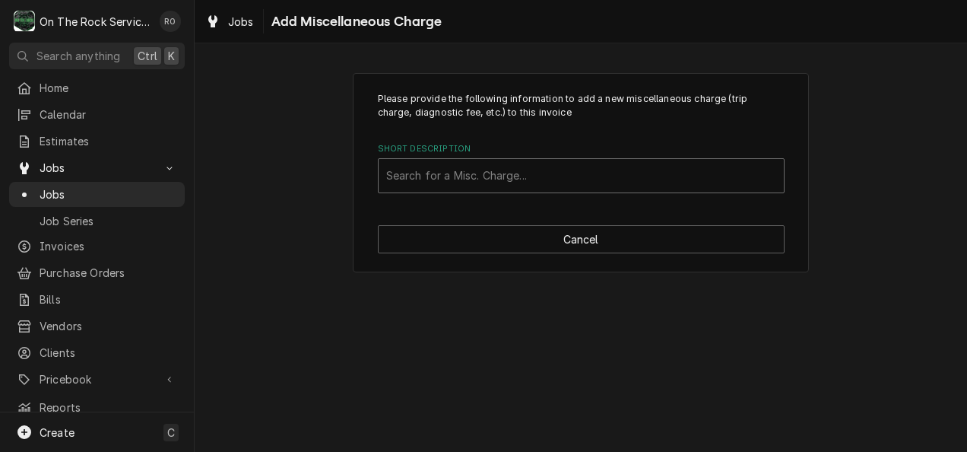
click at [598, 174] on div "Short Description" at bounding box center [581, 175] width 390 height 27
type input "f"
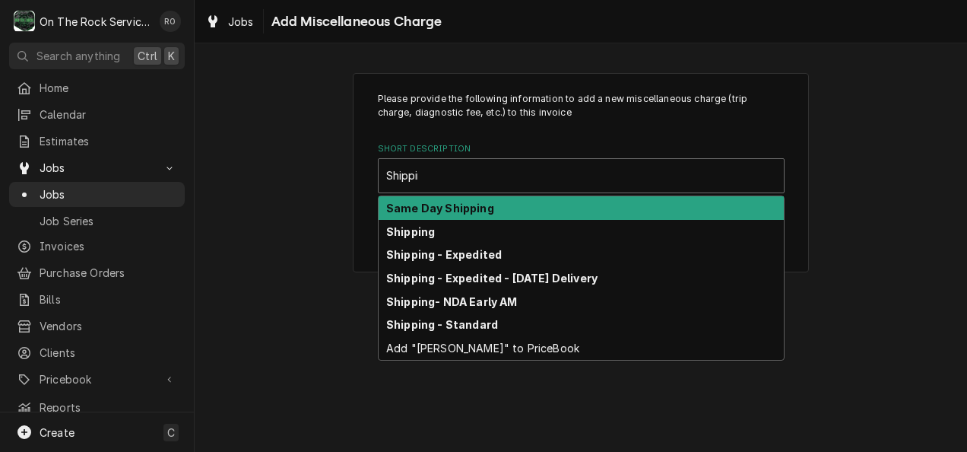
type input "Shipping"
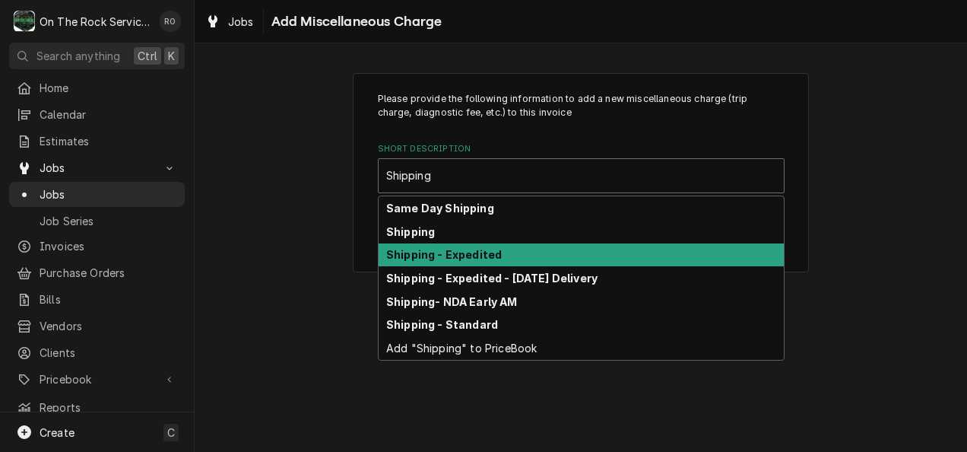
click at [552, 249] on div "Shipping - Expedited" at bounding box center [581, 255] width 405 height 24
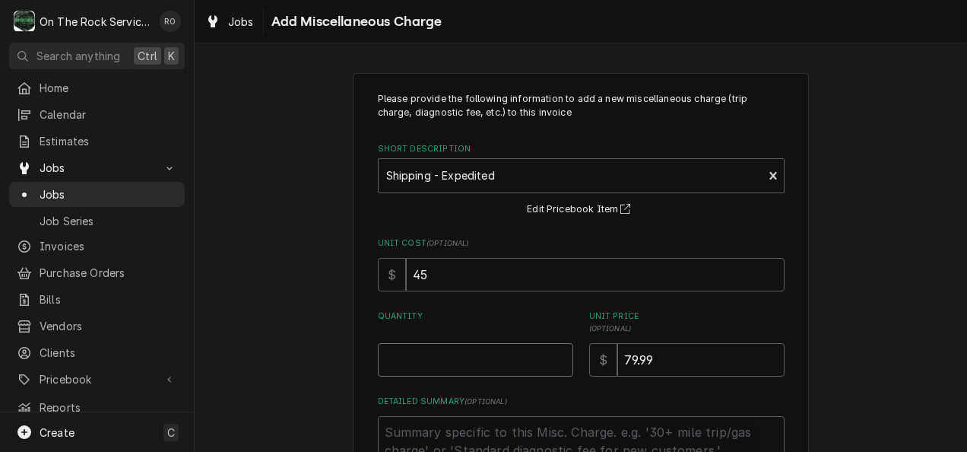
click at [430, 357] on input "Quantity" at bounding box center [475, 359] width 195 height 33
type textarea "x"
type input "1"
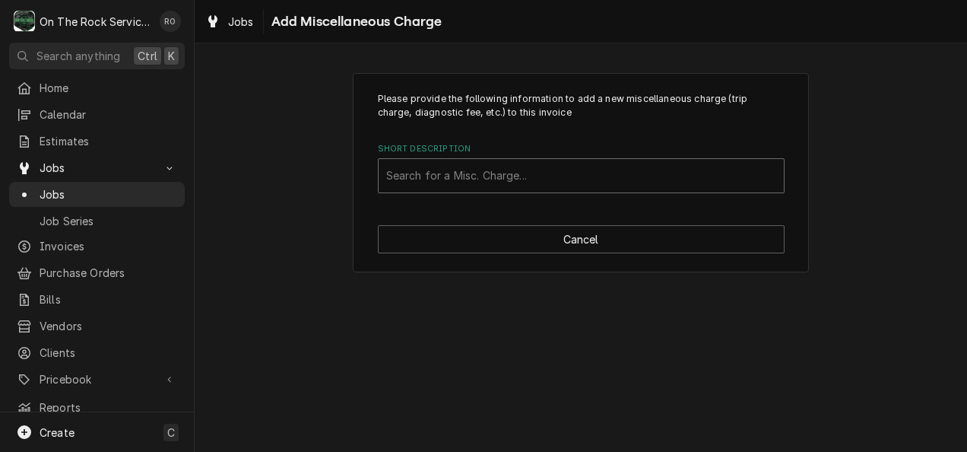
click at [684, 173] on div "Short Description" at bounding box center [581, 175] width 390 height 27
type input "sh"
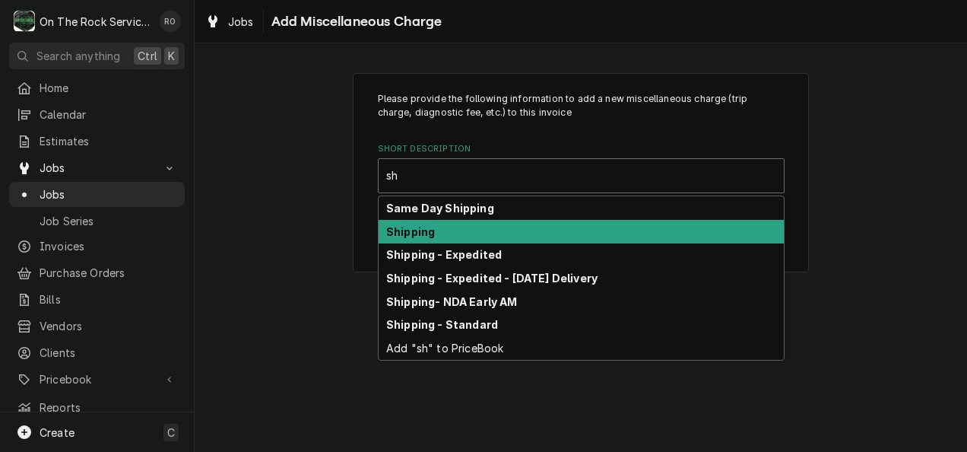
click at [662, 227] on div "Shipping" at bounding box center [581, 232] width 405 height 24
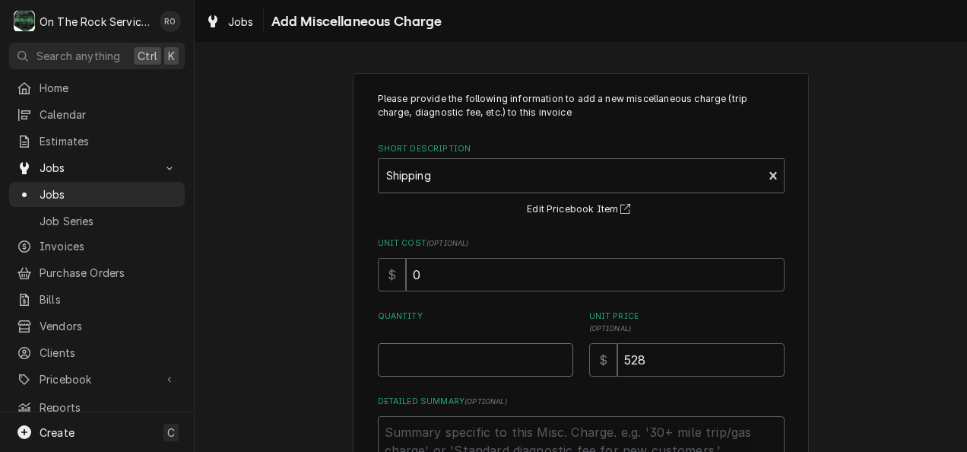
click at [521, 363] on input "Quantity" at bounding box center [475, 359] width 195 height 33
type textarea "x"
type input "1"
type textarea "x"
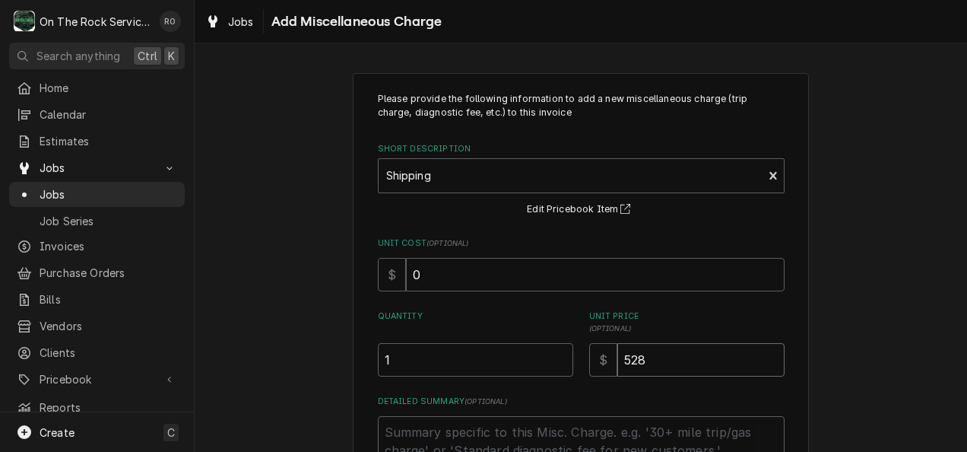
type input "2"
type textarea "x"
type input "22"
type textarea "x"
type input "225"
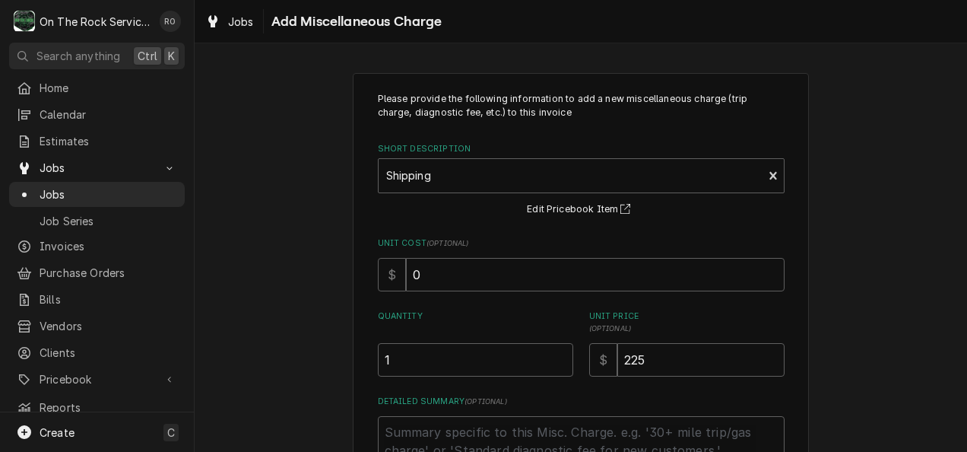
scroll to position [126, 0]
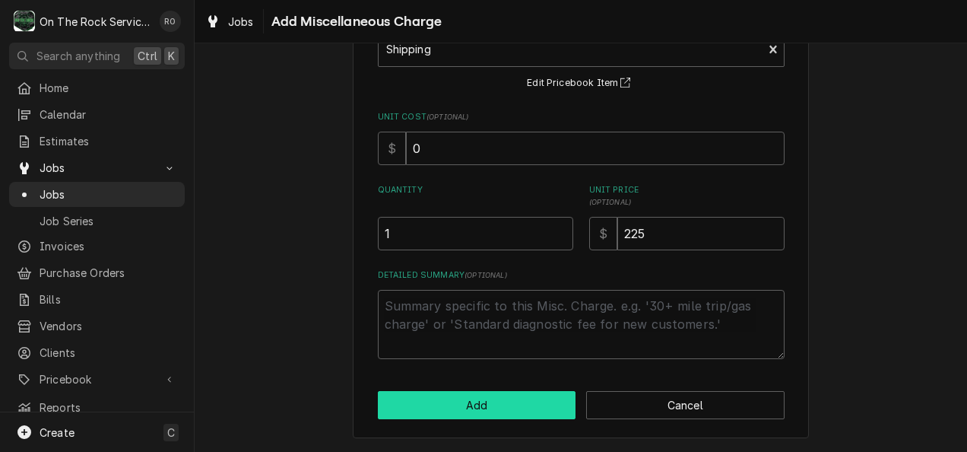
click at [509, 407] on button "Add" at bounding box center [477, 405] width 198 height 28
type textarea "x"
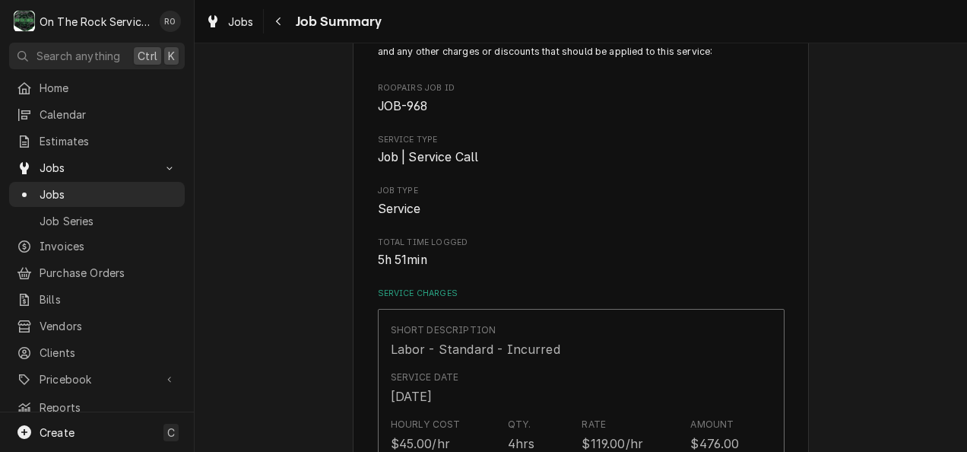
scroll to position [2597, 0]
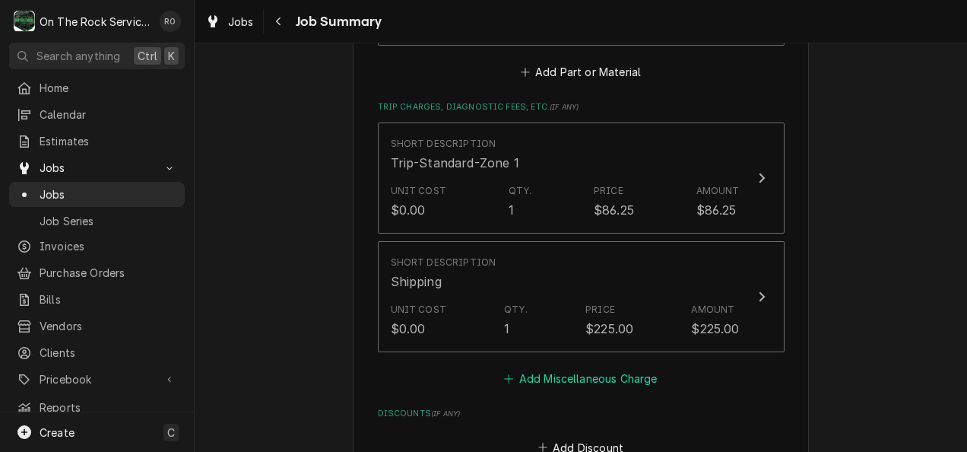
click at [630, 368] on button "Add Miscellaneous Charge" at bounding box center [581, 378] width 158 height 21
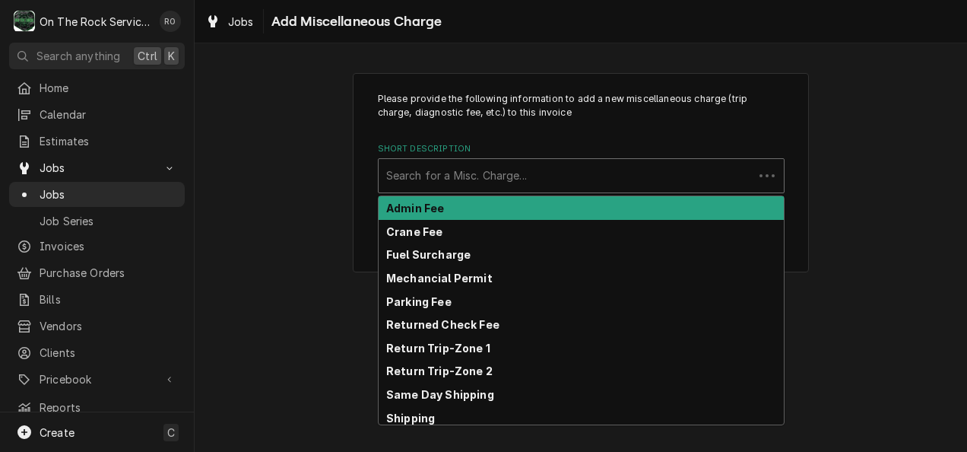
click at [574, 179] on div "Short Description" at bounding box center [566, 175] width 360 height 27
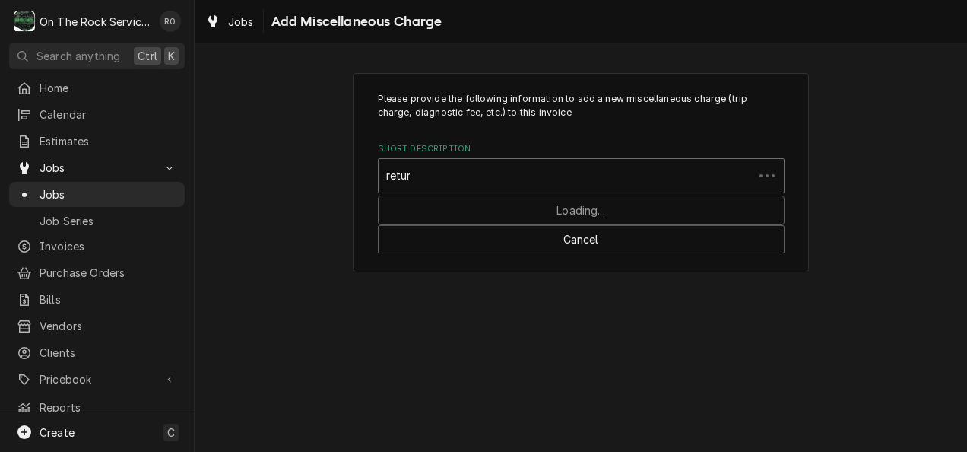
type input "return"
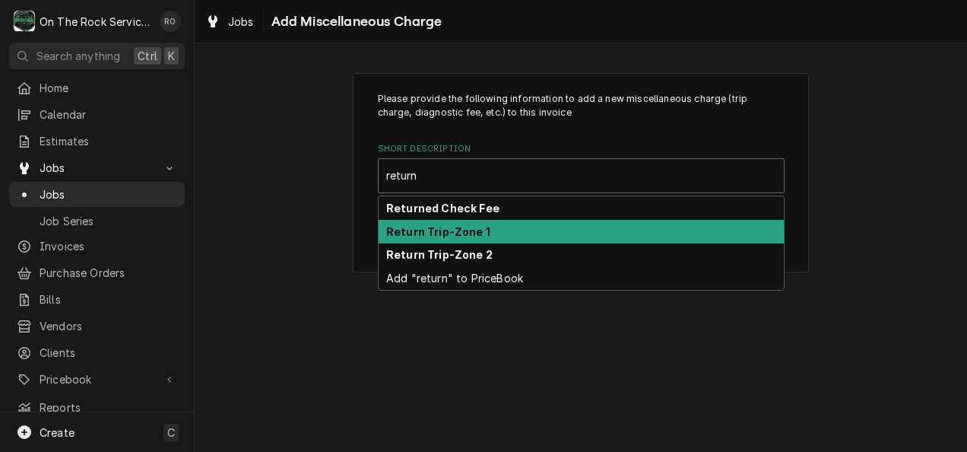
click at [553, 227] on div "Return Trip-Zone 1" at bounding box center [581, 232] width 405 height 24
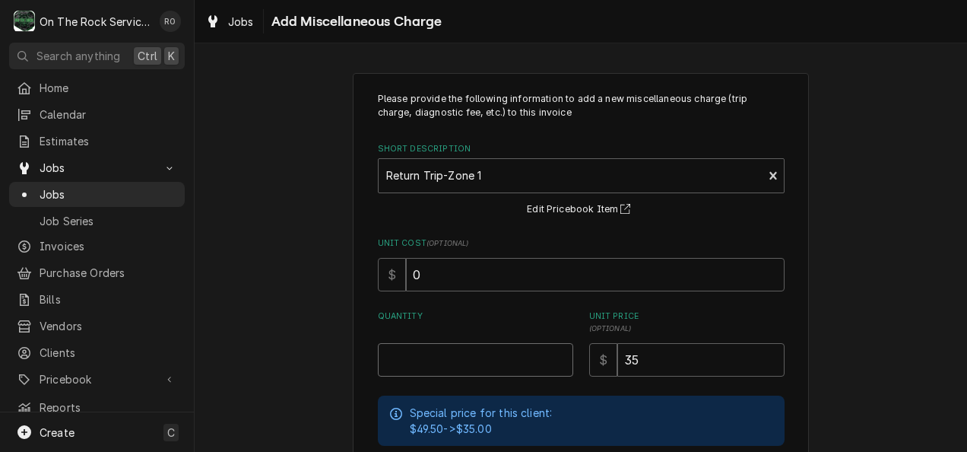
click at [454, 361] on input "Quantity" at bounding box center [475, 359] width 195 height 33
type textarea "x"
type input "1"
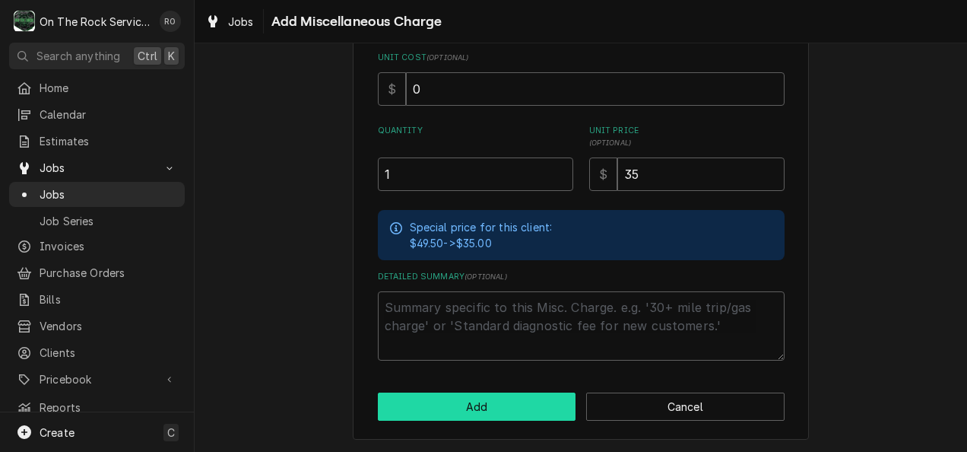
click at [459, 413] on button "Add" at bounding box center [477, 406] width 198 height 28
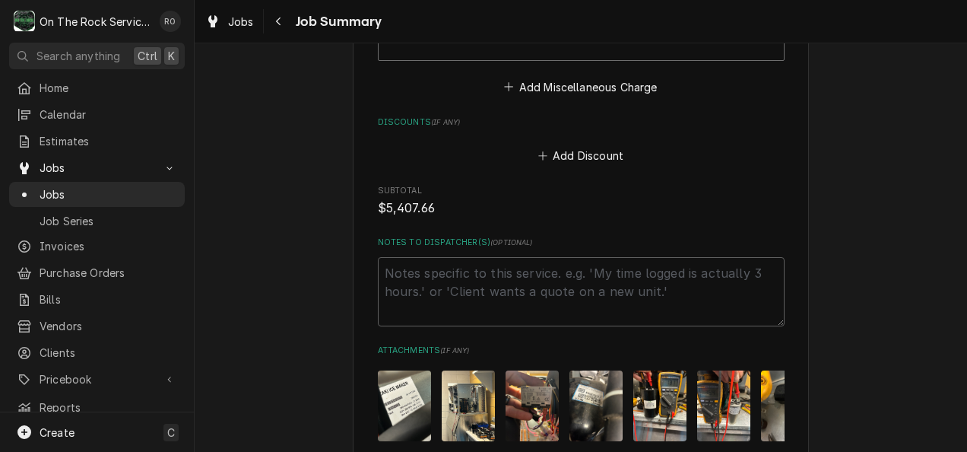
scroll to position [3260, 0]
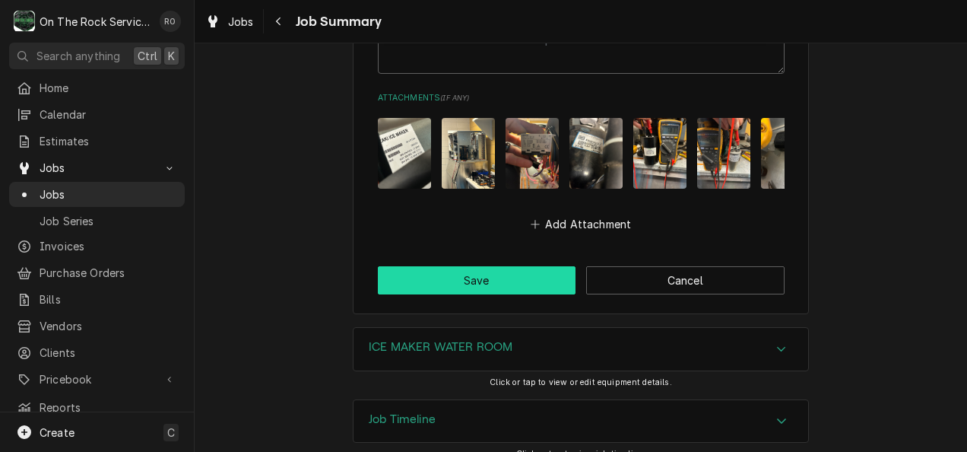
click at [508, 266] on button "Save" at bounding box center [477, 280] width 198 height 28
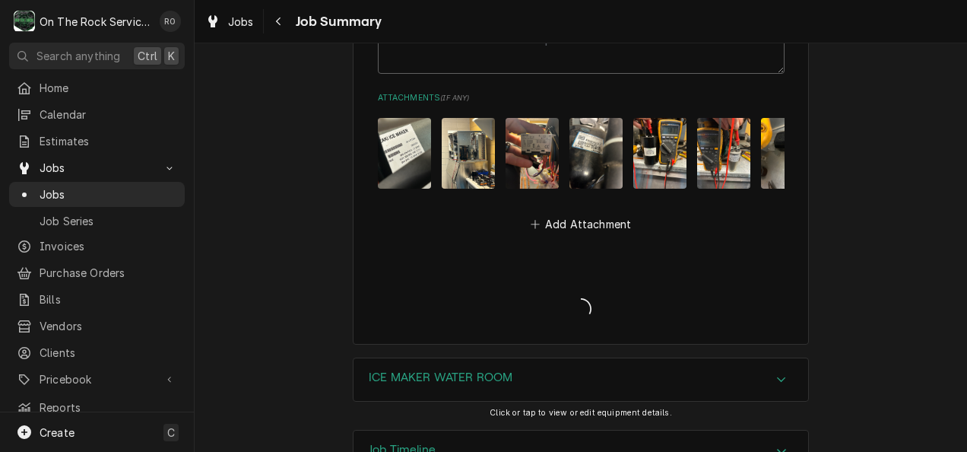
scroll to position [3399, 0]
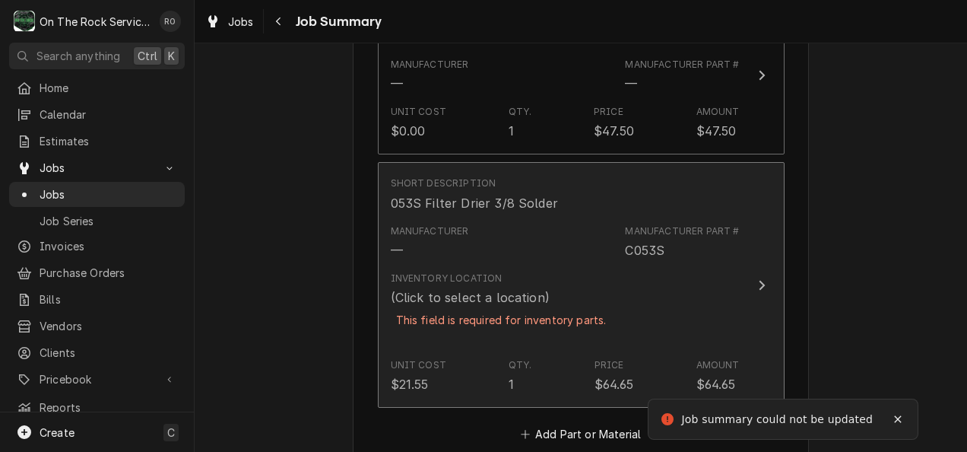
click at [678, 226] on div "Manufacturer Part # C053S" at bounding box center [682, 241] width 114 height 35
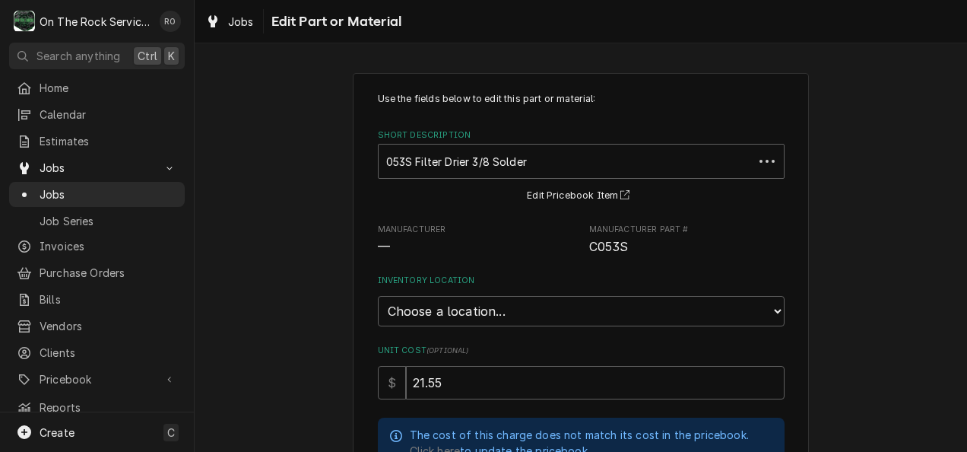
type textarea "x"
click at [594, 309] on select "Choose a location... Ray's Truck Rich's Truck Todd's Truck Warehouse" at bounding box center [581, 311] width 407 height 30
select select "149"
click at [378, 296] on select "Choose a location... Ray's Truck Rich's Truck Todd's Truck Warehouse" at bounding box center [581, 311] width 407 height 30
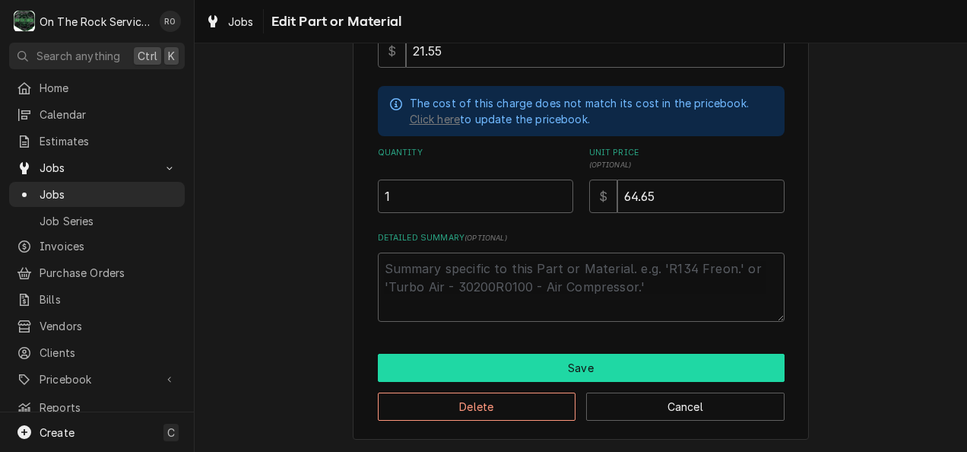
click at [505, 369] on button "Save" at bounding box center [581, 367] width 407 height 28
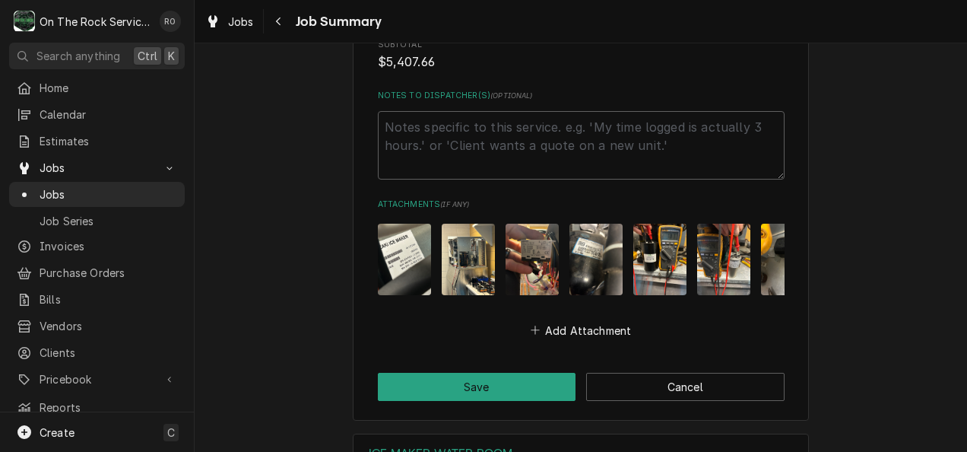
scroll to position [3400, 0]
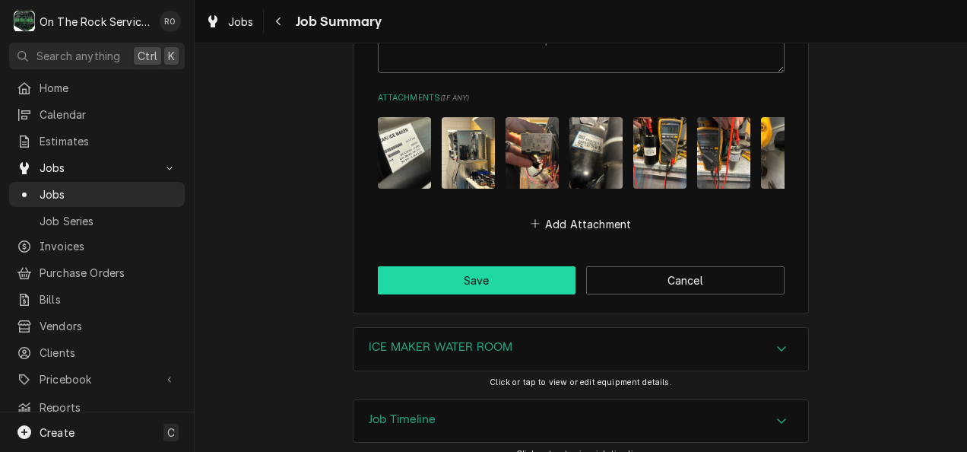
click at [495, 267] on button "Save" at bounding box center [477, 280] width 198 height 28
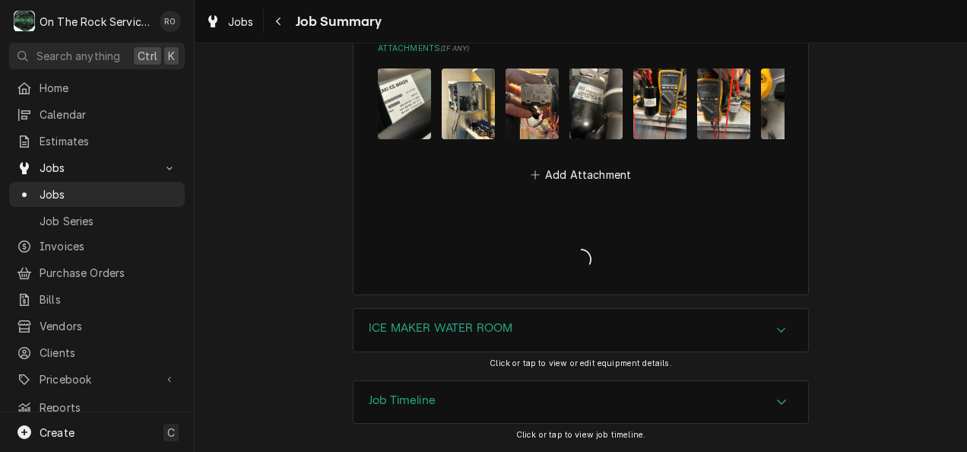
scroll to position [3346, 0]
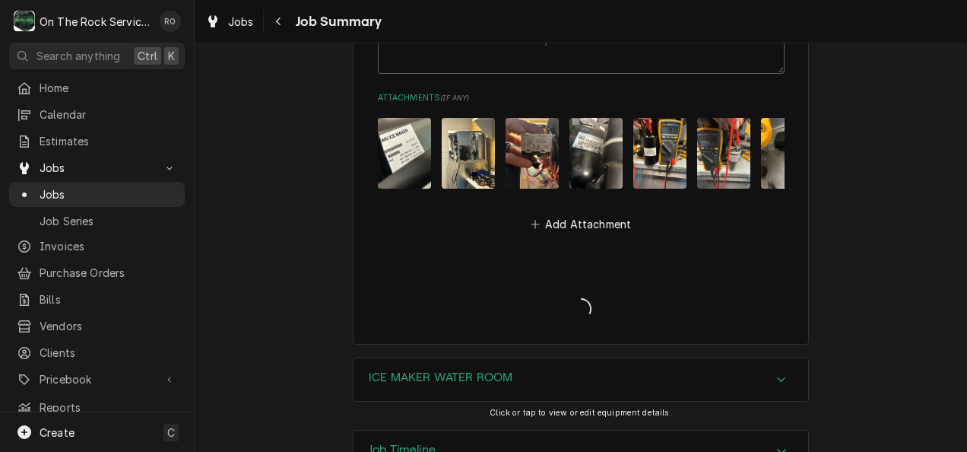
type textarea "x"
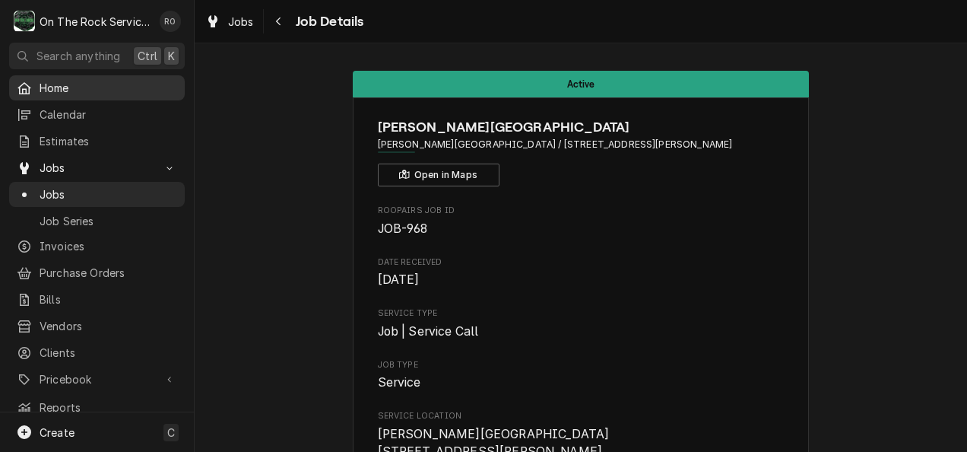
click at [118, 92] on span "Home" at bounding box center [109, 88] width 138 height 16
